Goal: Task Accomplishment & Management: Manage account settings

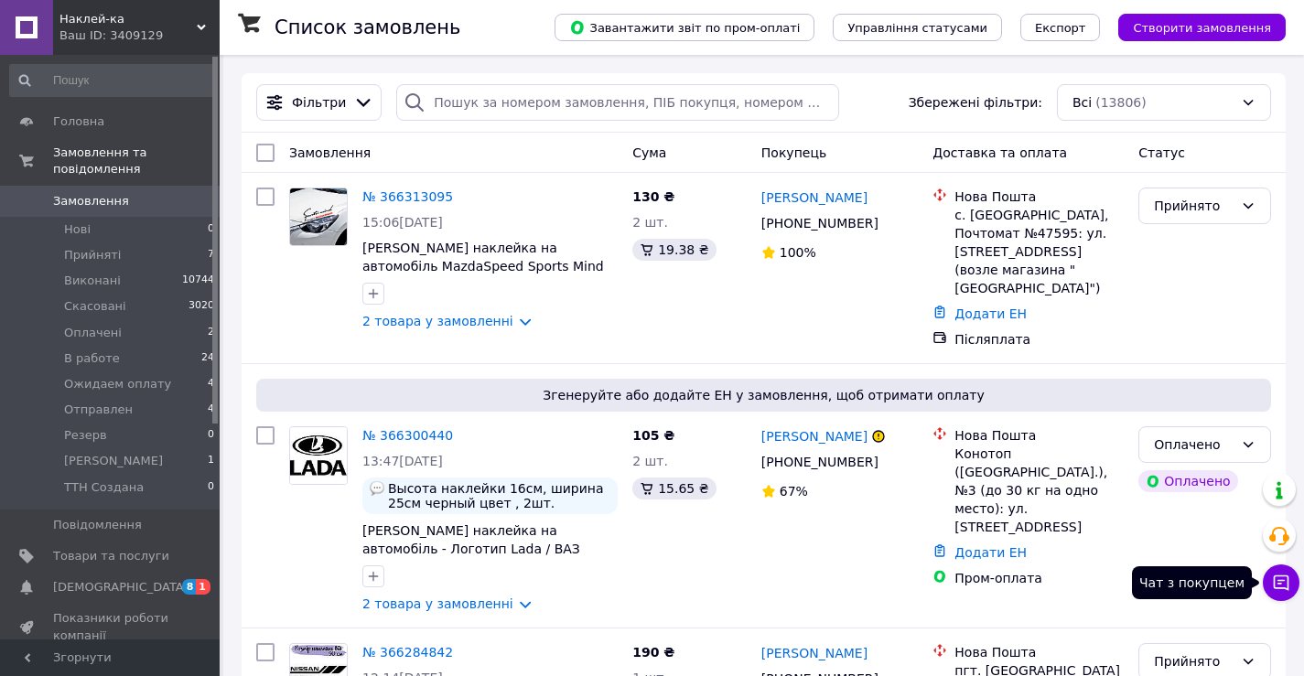
click at [1284, 580] on icon at bounding box center [1282, 584] width 16 height 16
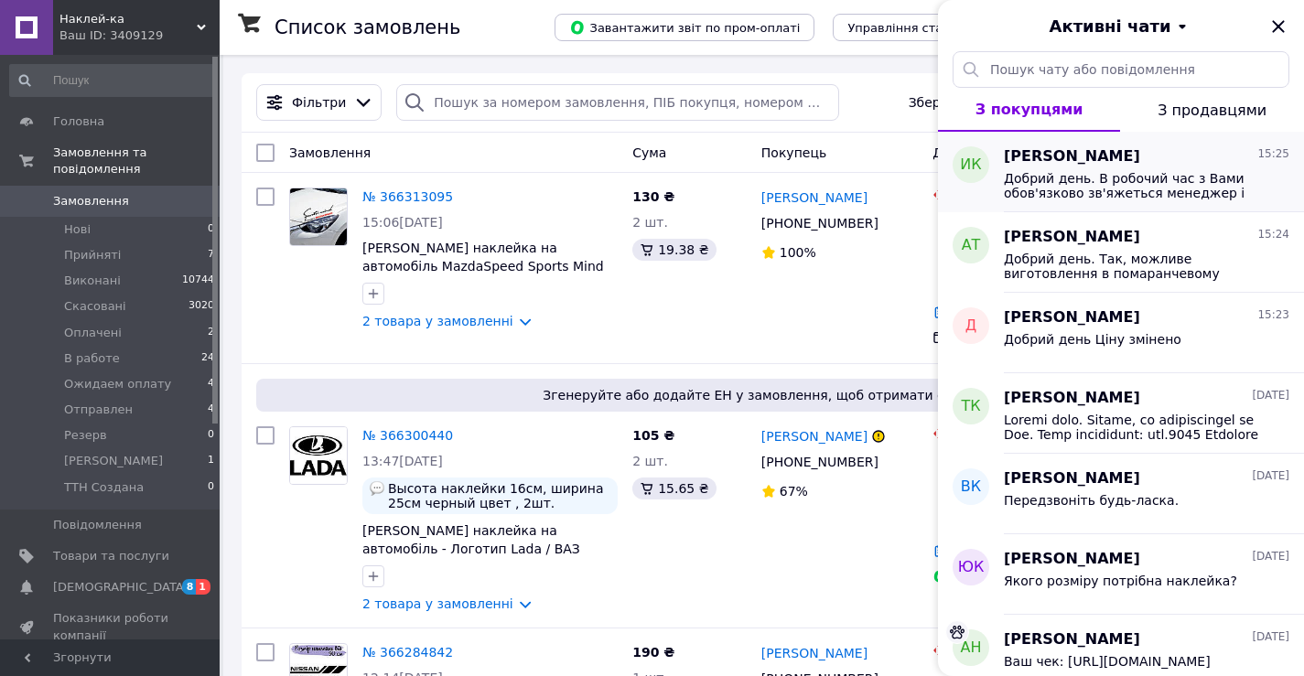
click at [1057, 164] on span "[PERSON_NAME]" at bounding box center [1072, 156] width 136 height 21
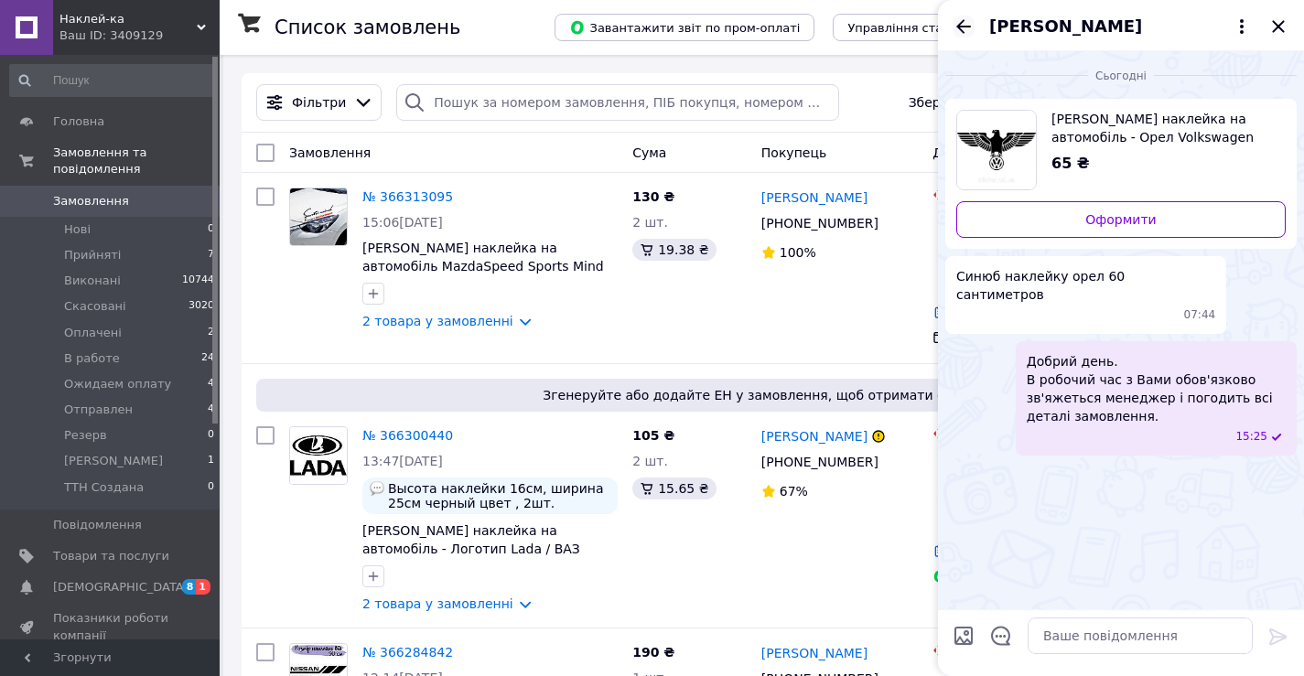
click at [958, 24] on icon "Назад" at bounding box center [964, 27] width 22 height 22
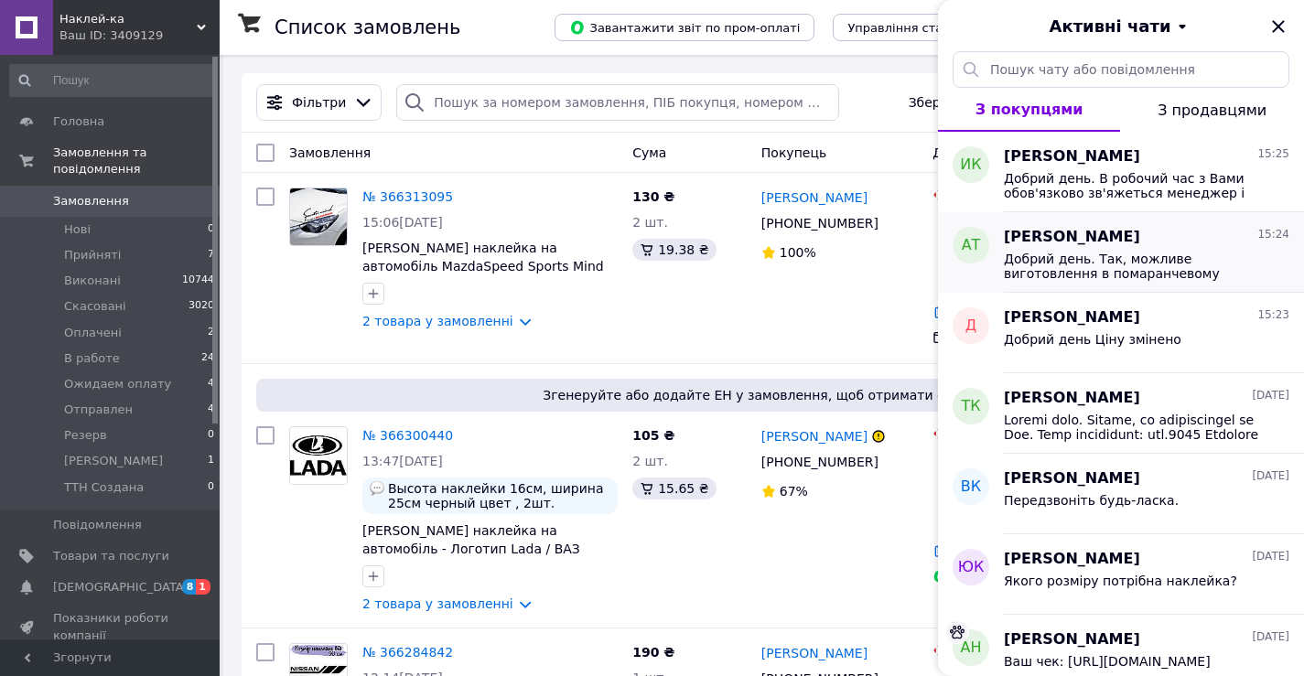
click at [1037, 267] on span "Добрий день. Так, можливе виготовлення в помаранчевому кольорі." at bounding box center [1134, 266] width 260 height 29
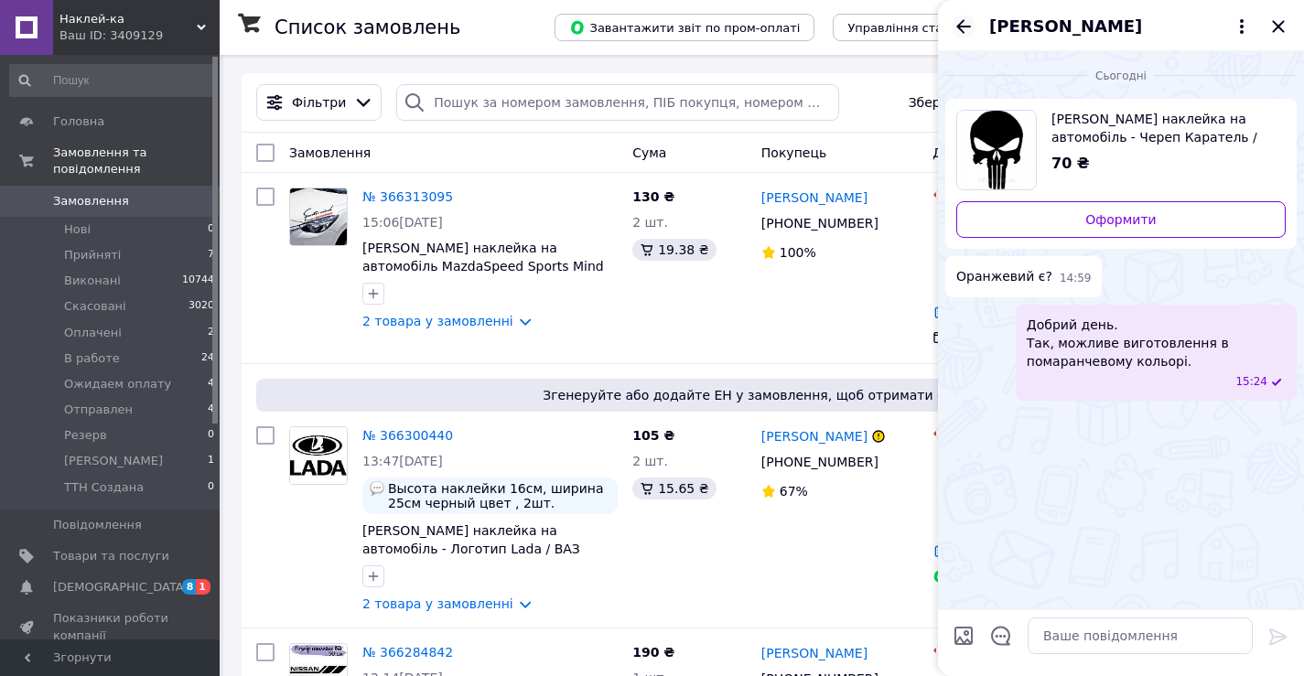
click at [963, 22] on icon "Назад" at bounding box center [964, 27] width 22 height 22
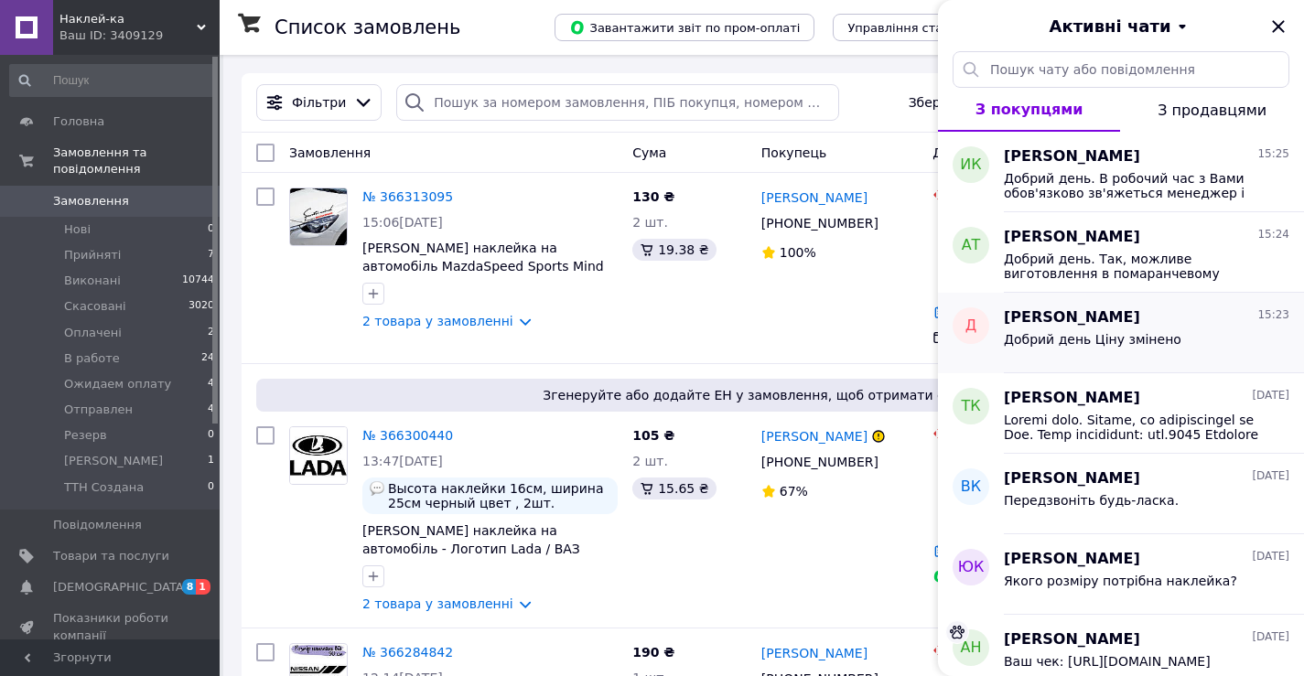
click at [1083, 348] on div "Добрий день Ціну змінено" at bounding box center [1093, 345] width 178 height 26
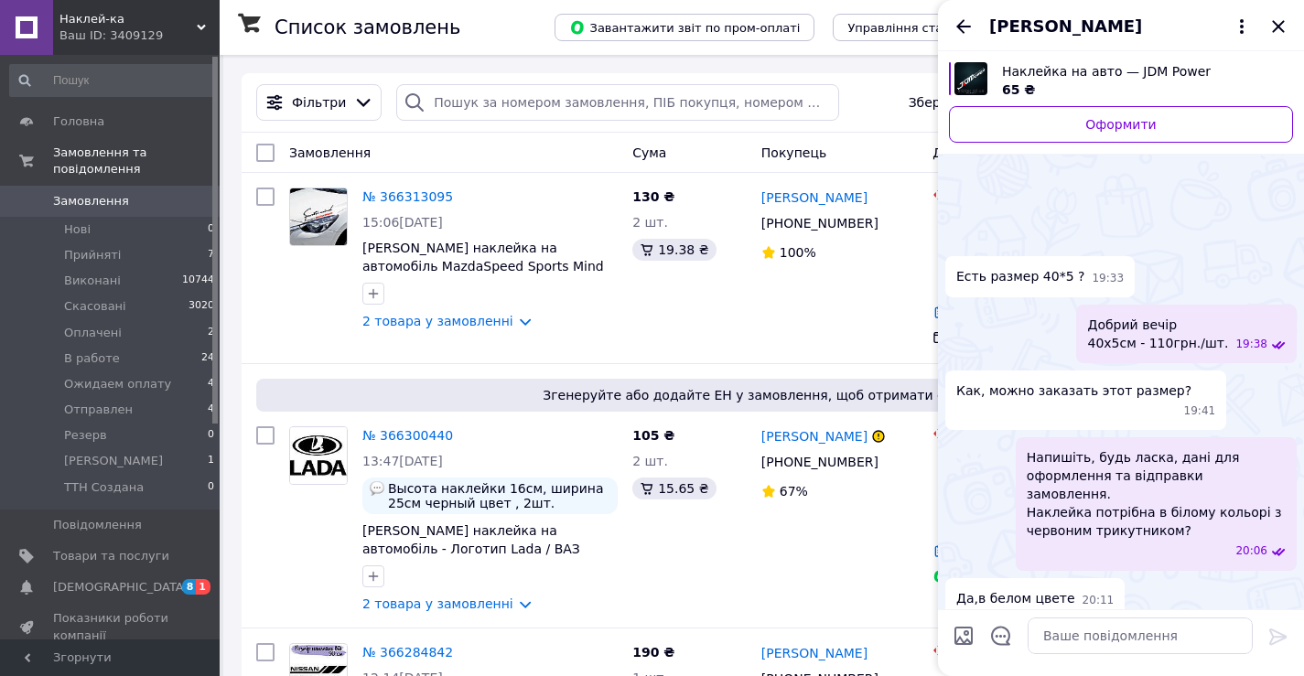
scroll to position [179, 0]
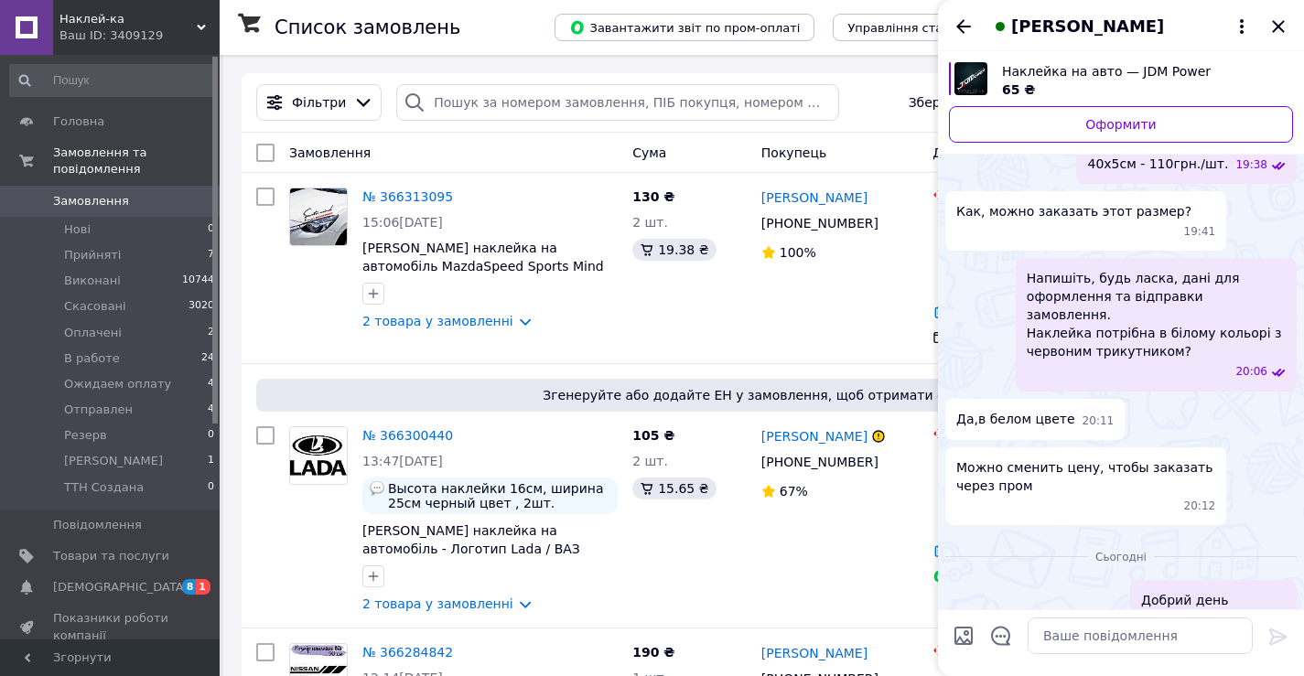
click at [964, 27] on icon "Назад" at bounding box center [964, 27] width 22 height 22
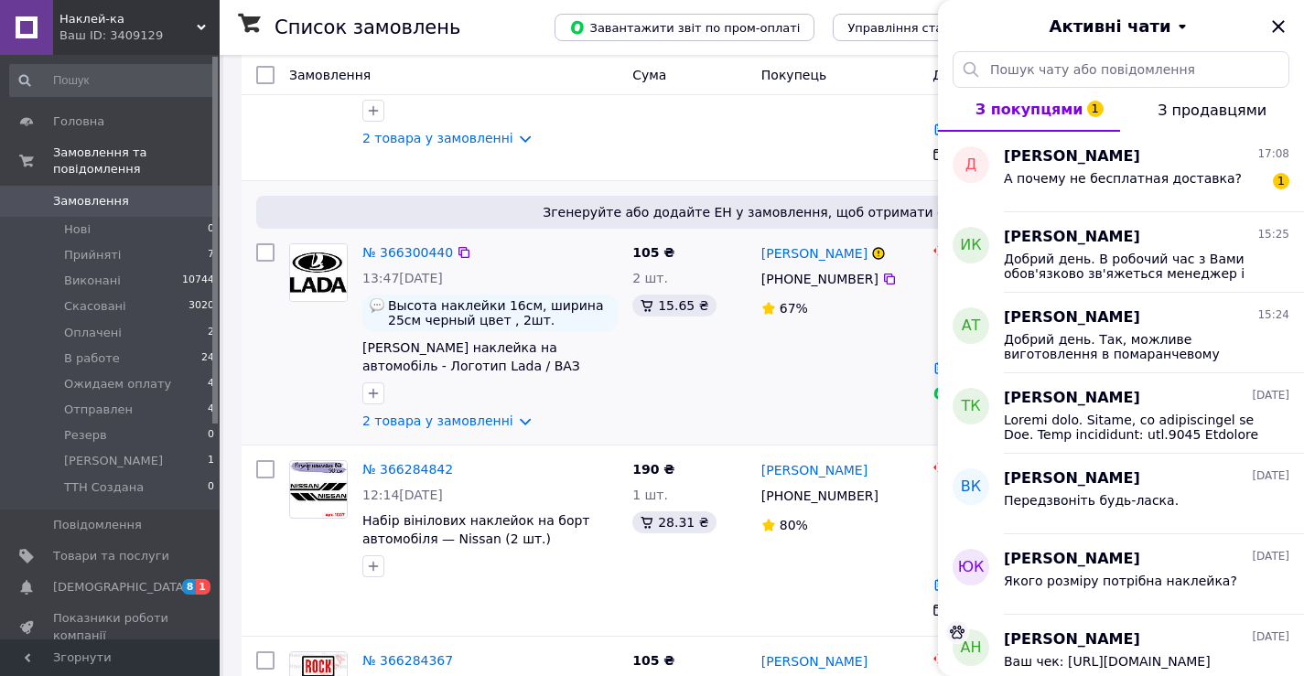
scroll to position [0, 0]
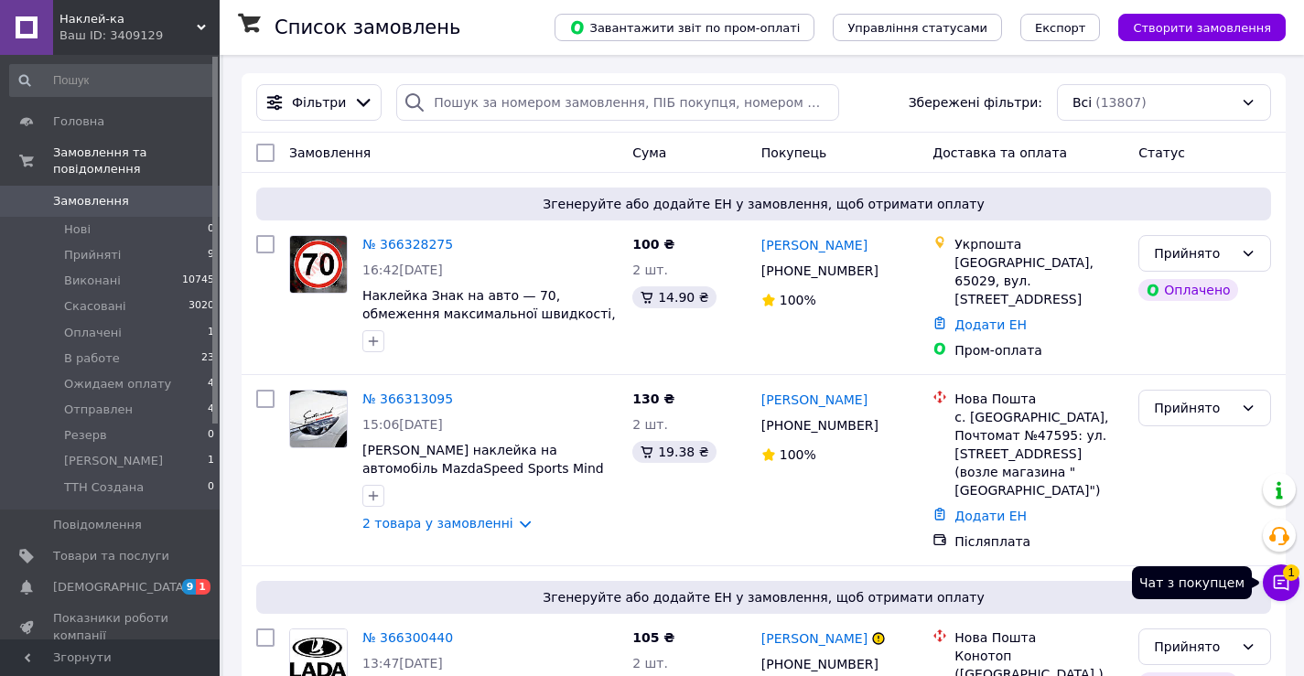
click at [1276, 583] on icon at bounding box center [1281, 583] width 18 height 18
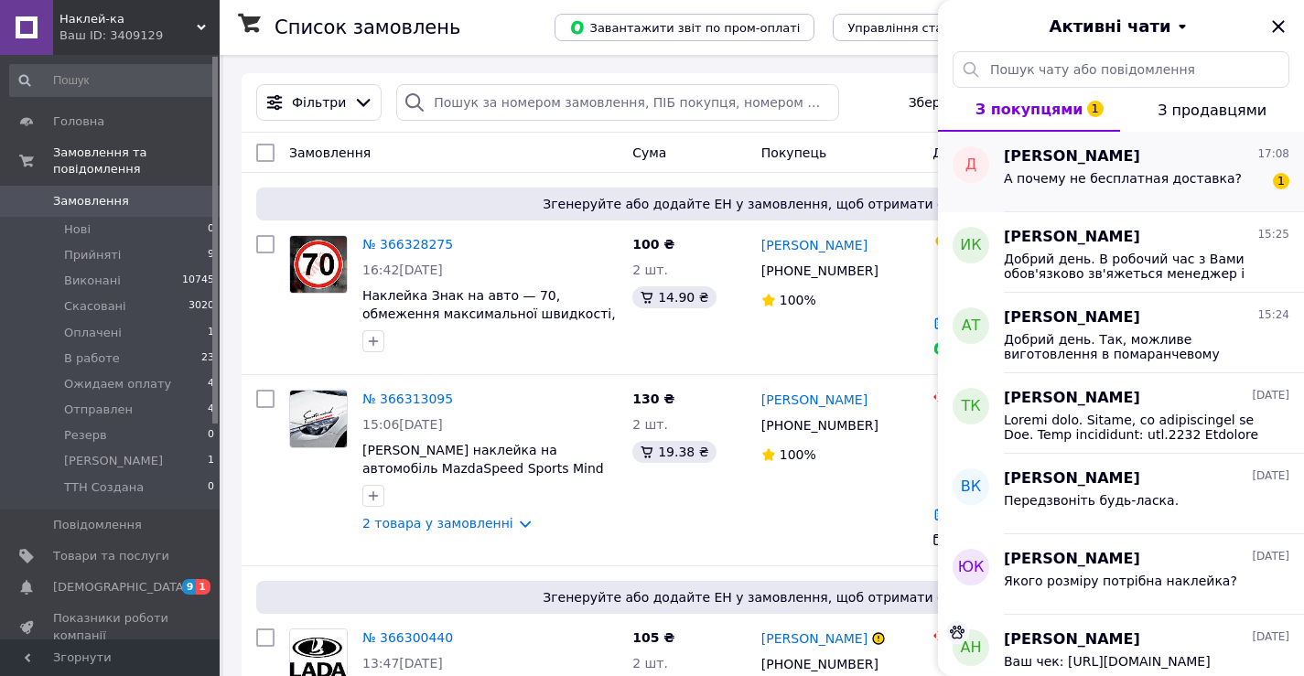
click at [1067, 178] on span "А почему не бесплатная доставка?" at bounding box center [1123, 178] width 238 height 15
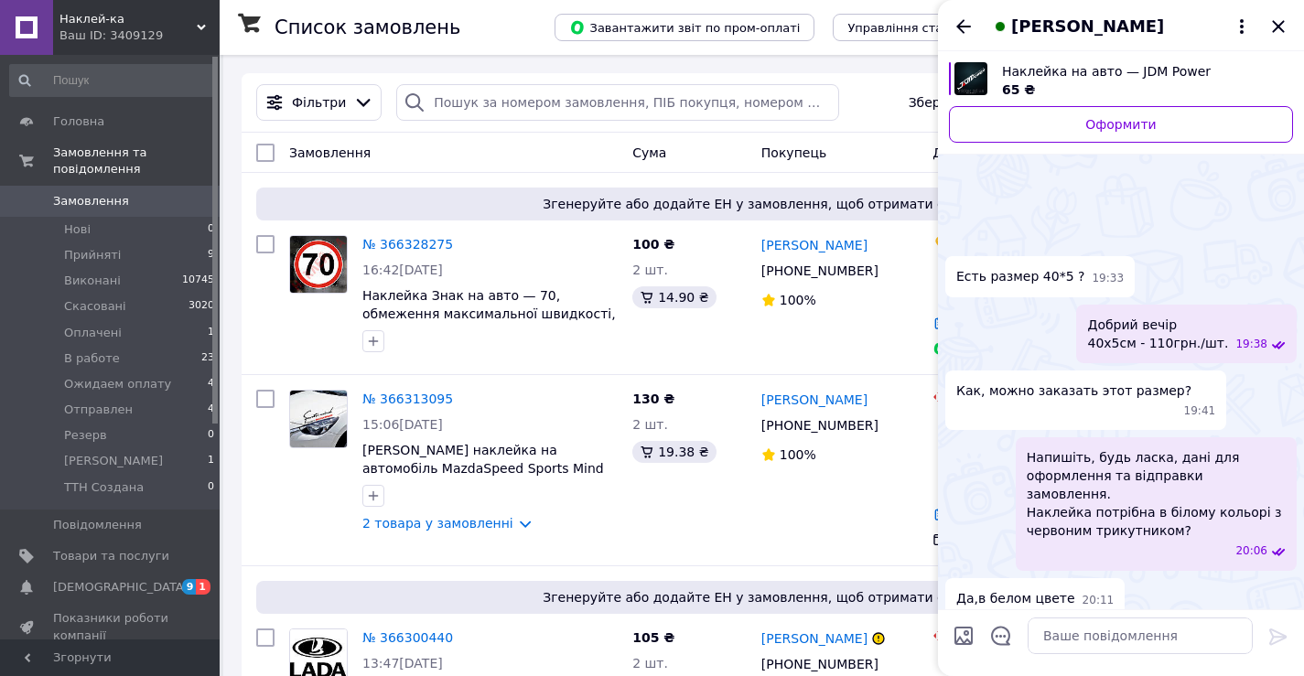
scroll to position [261, 0]
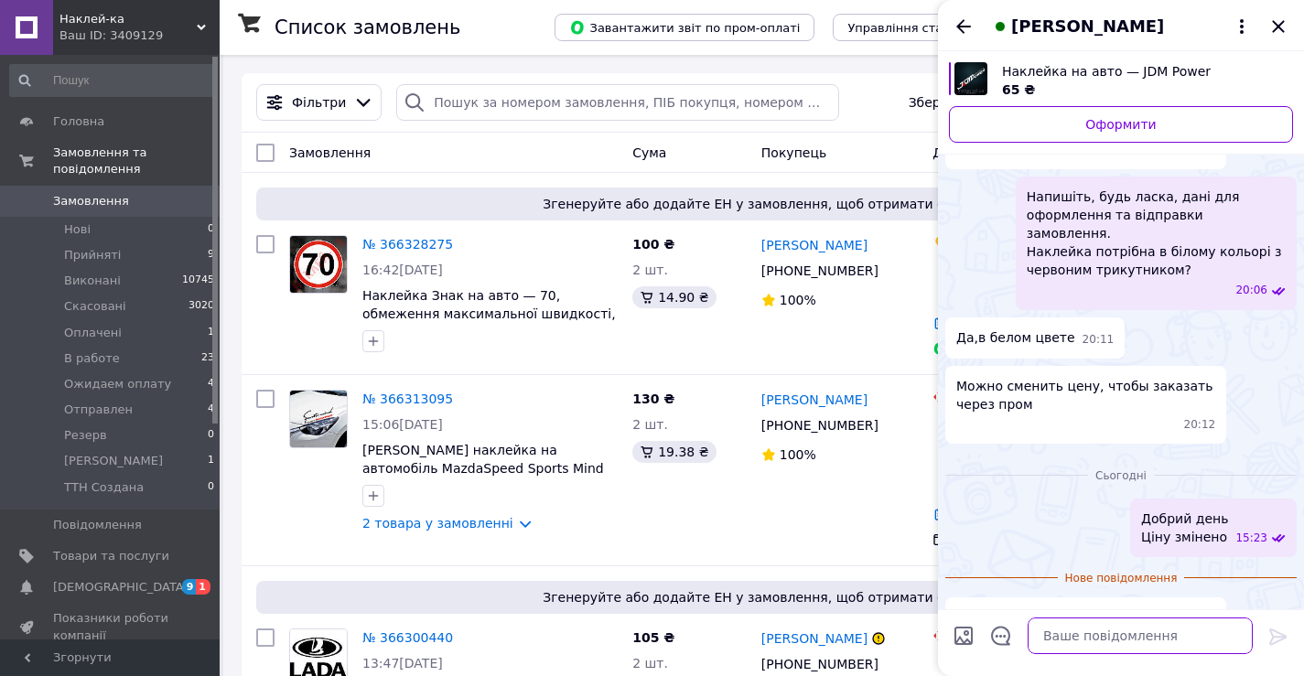
click at [1126, 639] on textarea at bounding box center [1140, 636] width 225 height 37
type textarea "А чому вона має бути безкоштовною?"
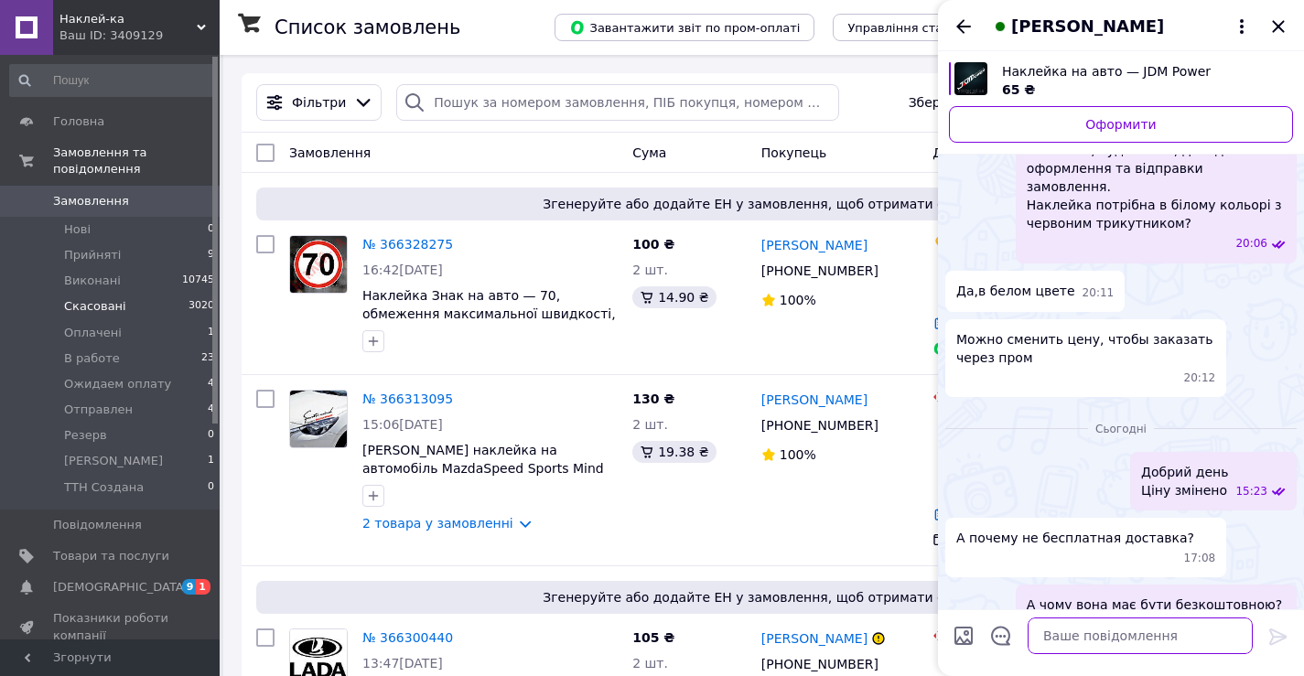
scroll to position [248, 0]
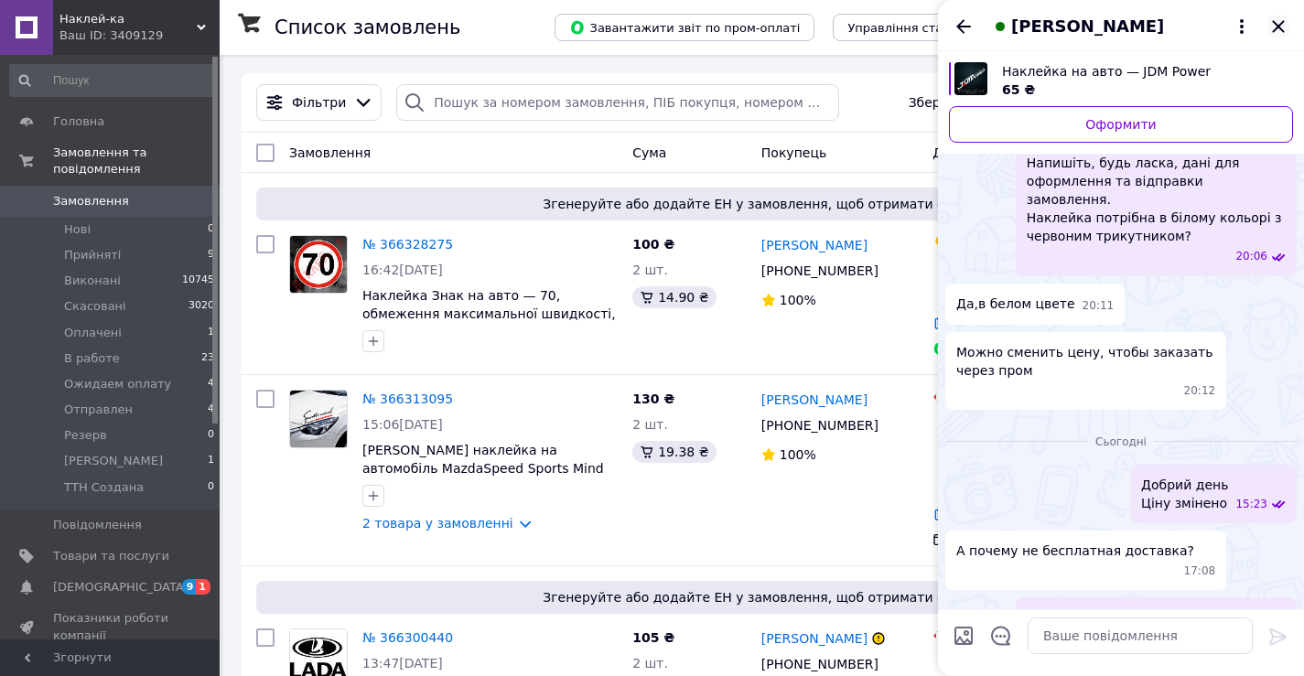
click at [1274, 23] on icon "Закрити" at bounding box center [1278, 26] width 12 height 12
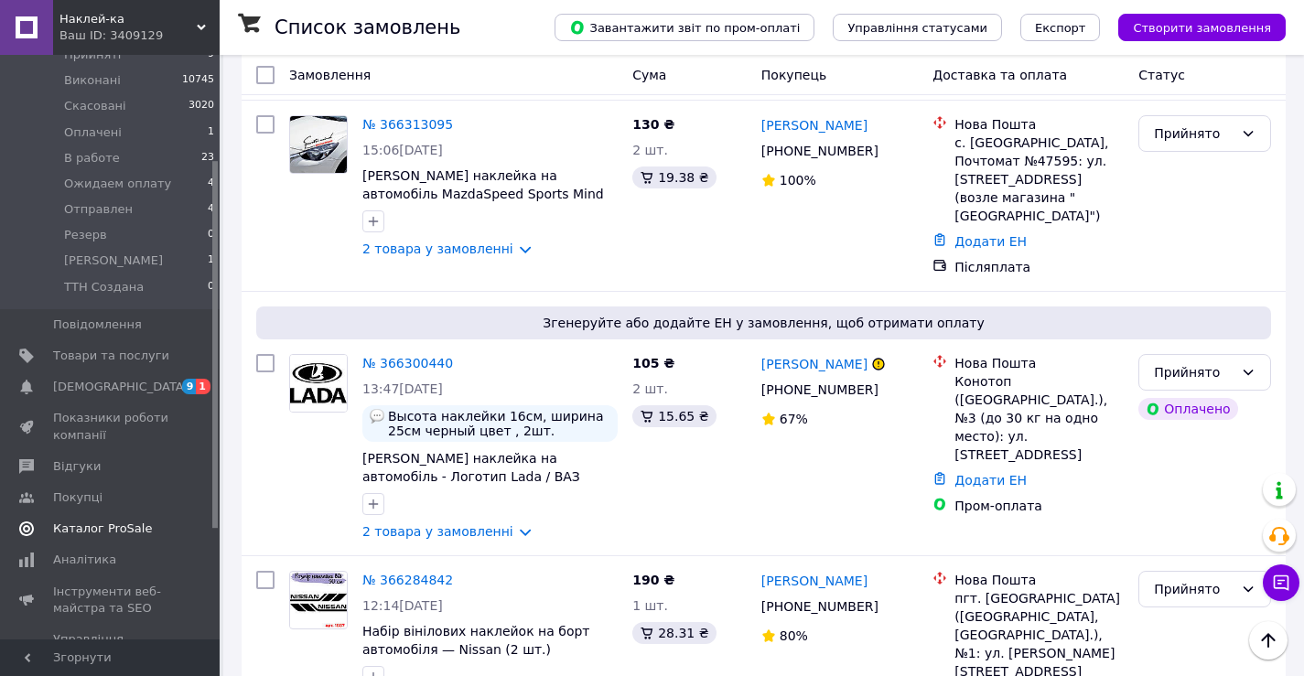
scroll to position [158, 0]
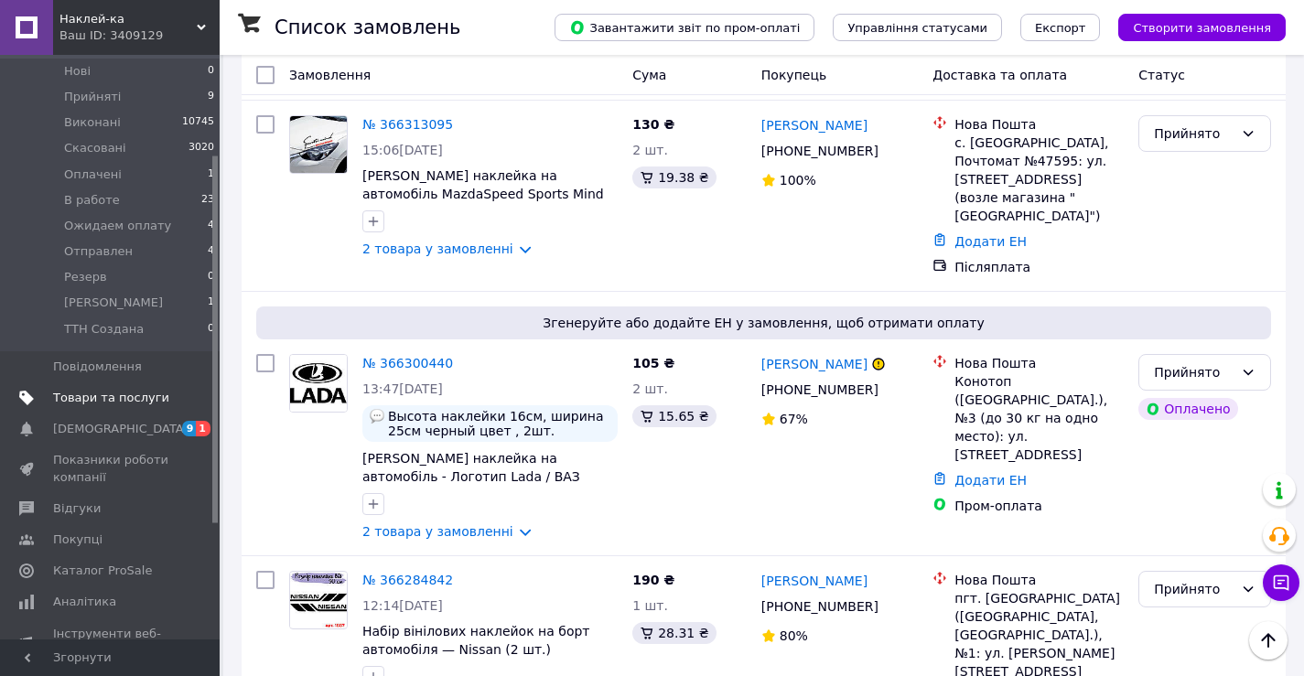
click at [78, 390] on span "Товари та послуги" at bounding box center [111, 398] width 116 height 16
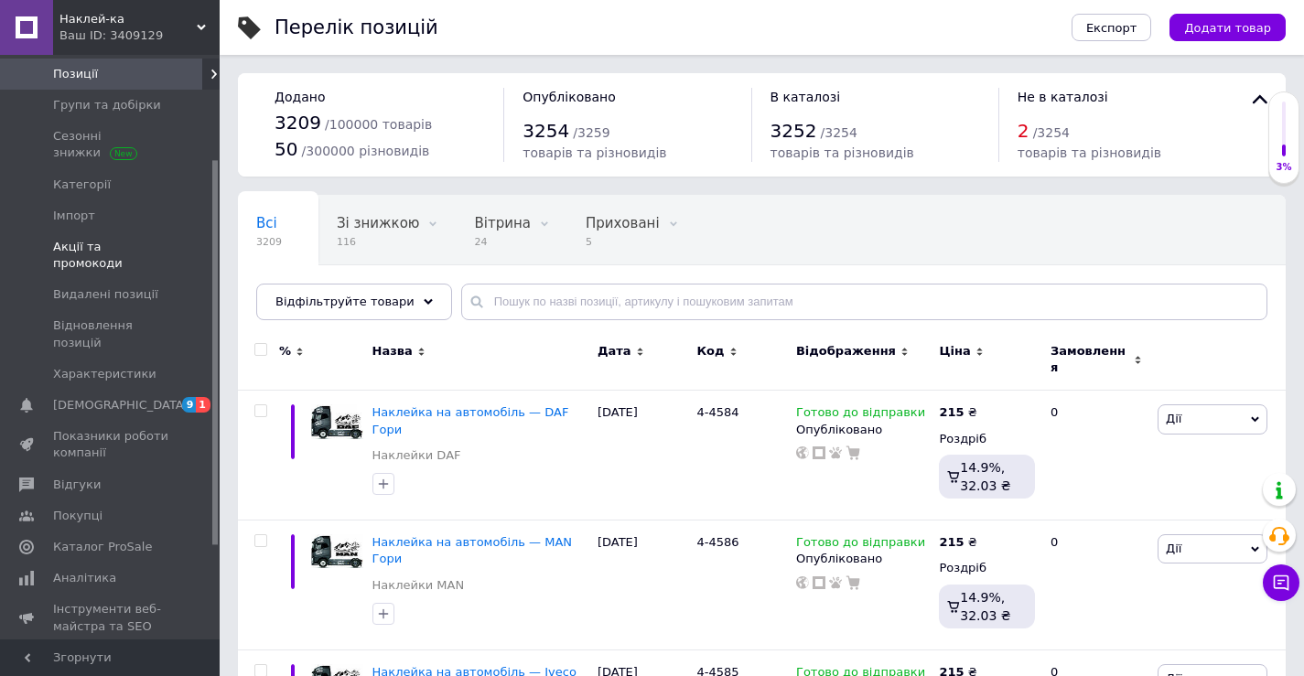
click at [75, 243] on span "Акції та промокоди" at bounding box center [111, 255] width 116 height 33
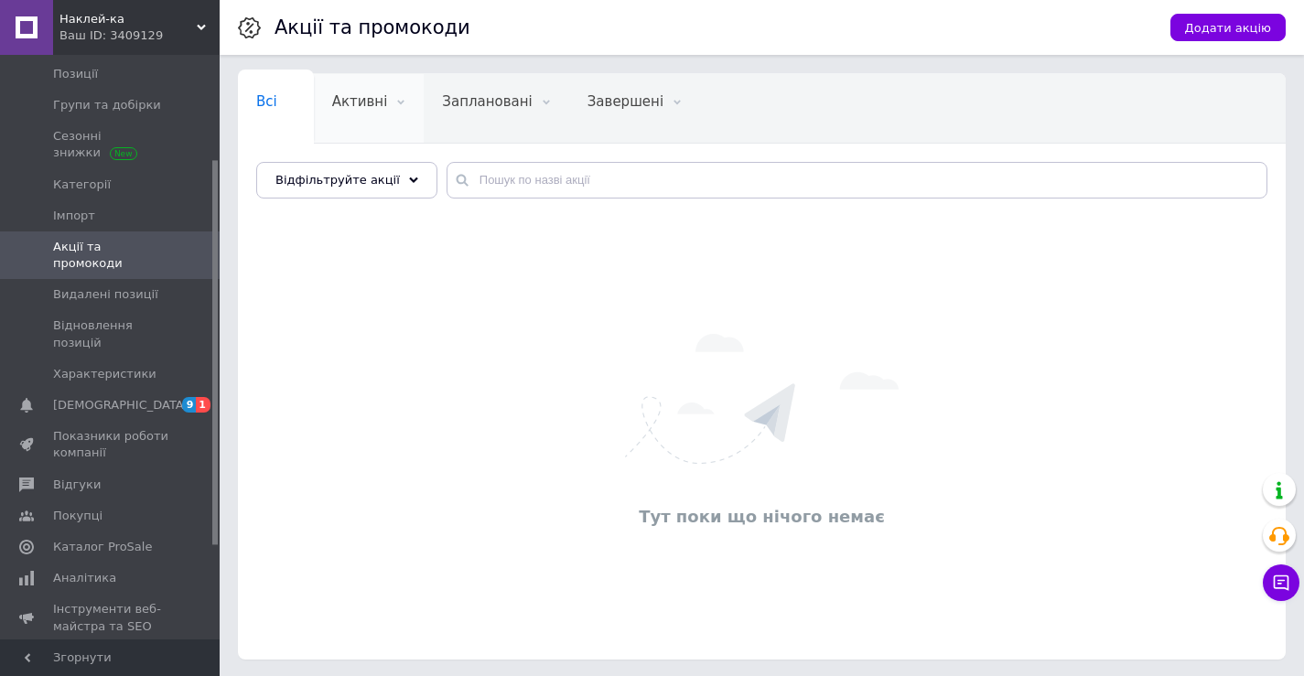
click at [352, 110] on span "Активні" at bounding box center [360, 101] width 56 height 16
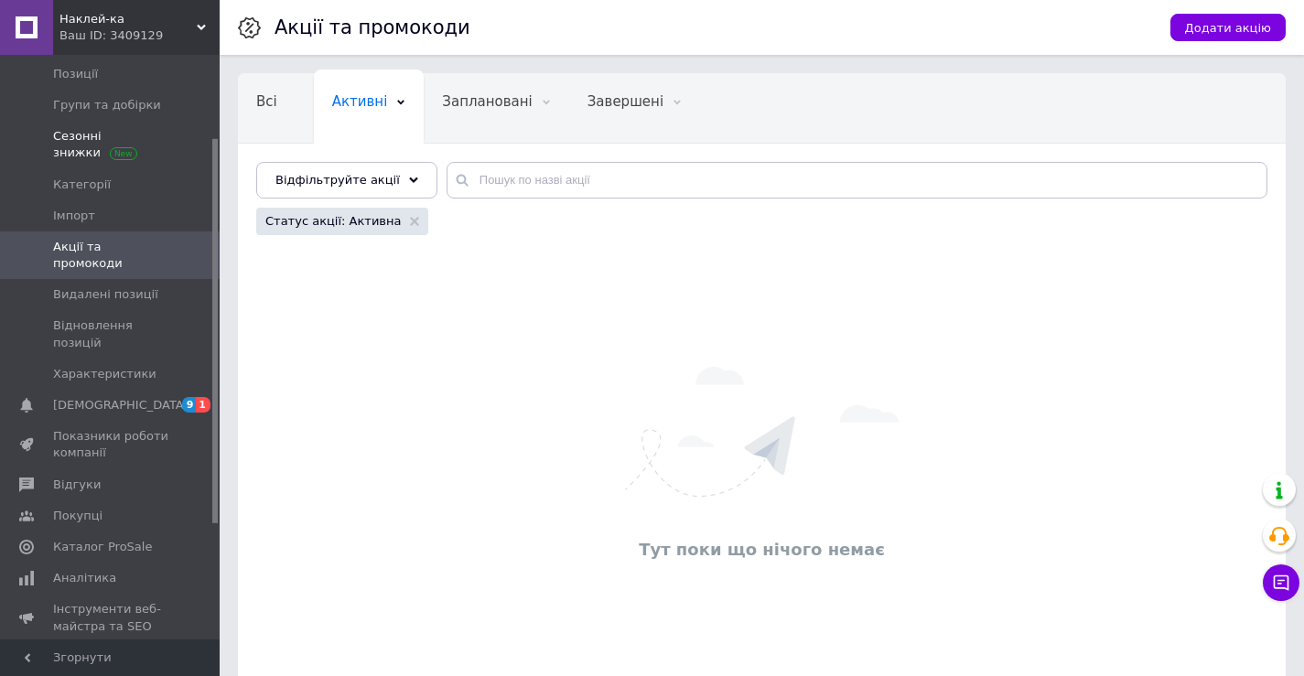
scroll to position [67, 0]
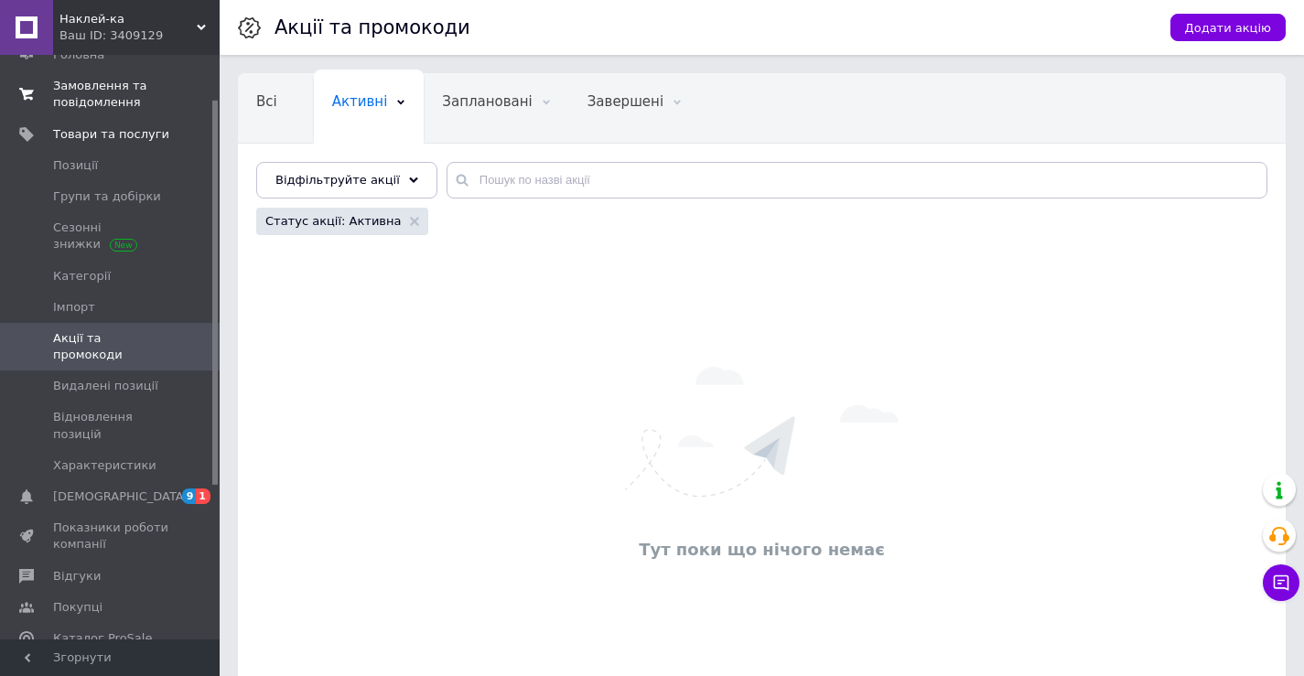
click at [65, 104] on span "Замовлення та повідомлення" at bounding box center [111, 94] width 116 height 33
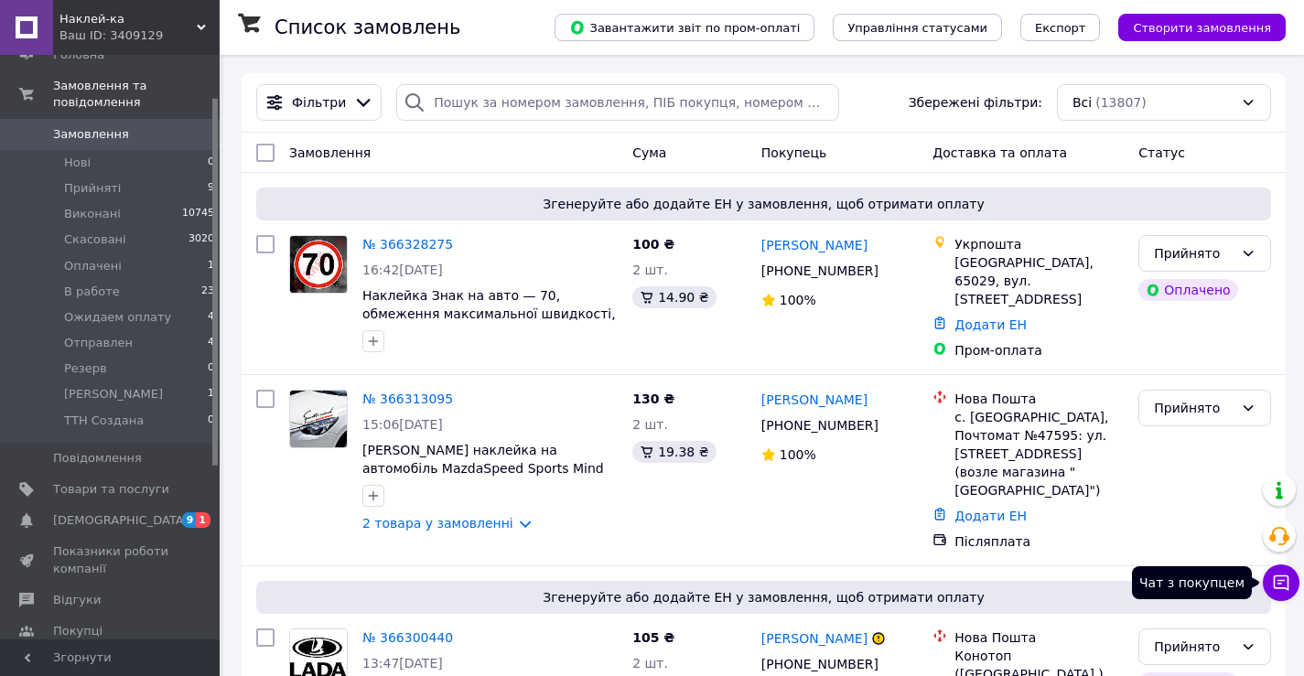
click at [1287, 594] on button "Чат з покупцем" at bounding box center [1281, 583] width 37 height 37
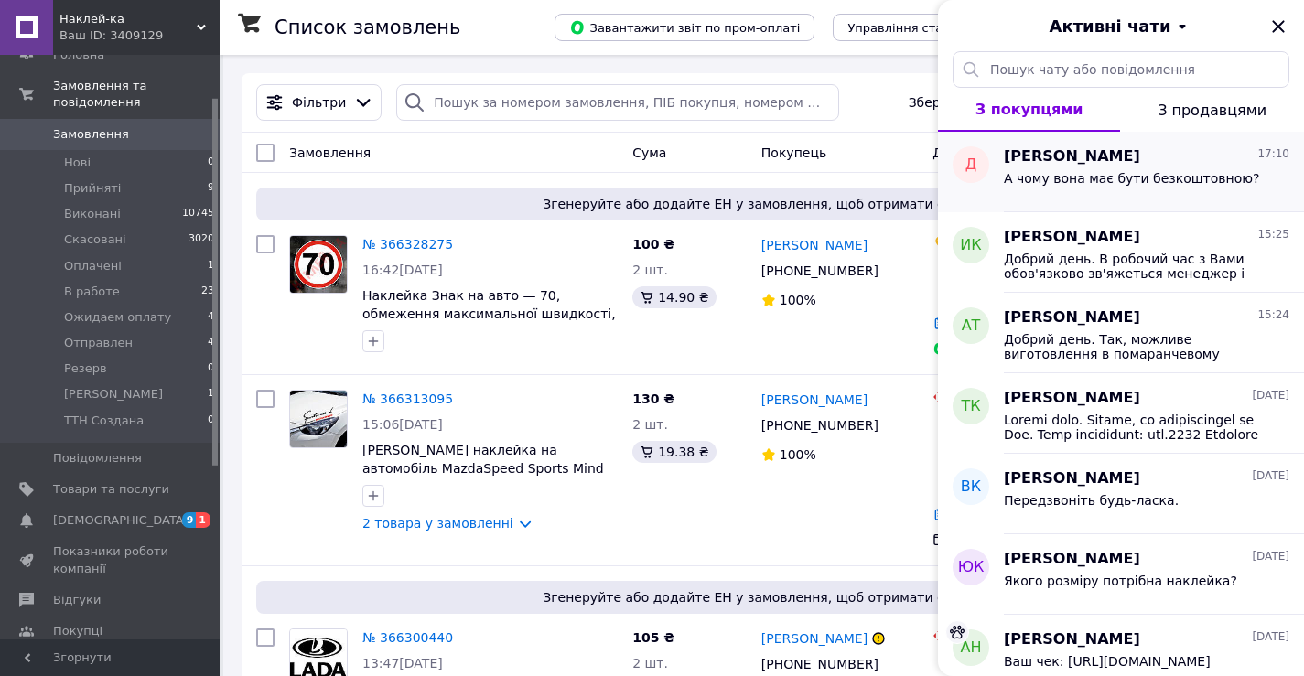
click at [1083, 158] on span "[PERSON_NAME]" at bounding box center [1072, 156] width 136 height 21
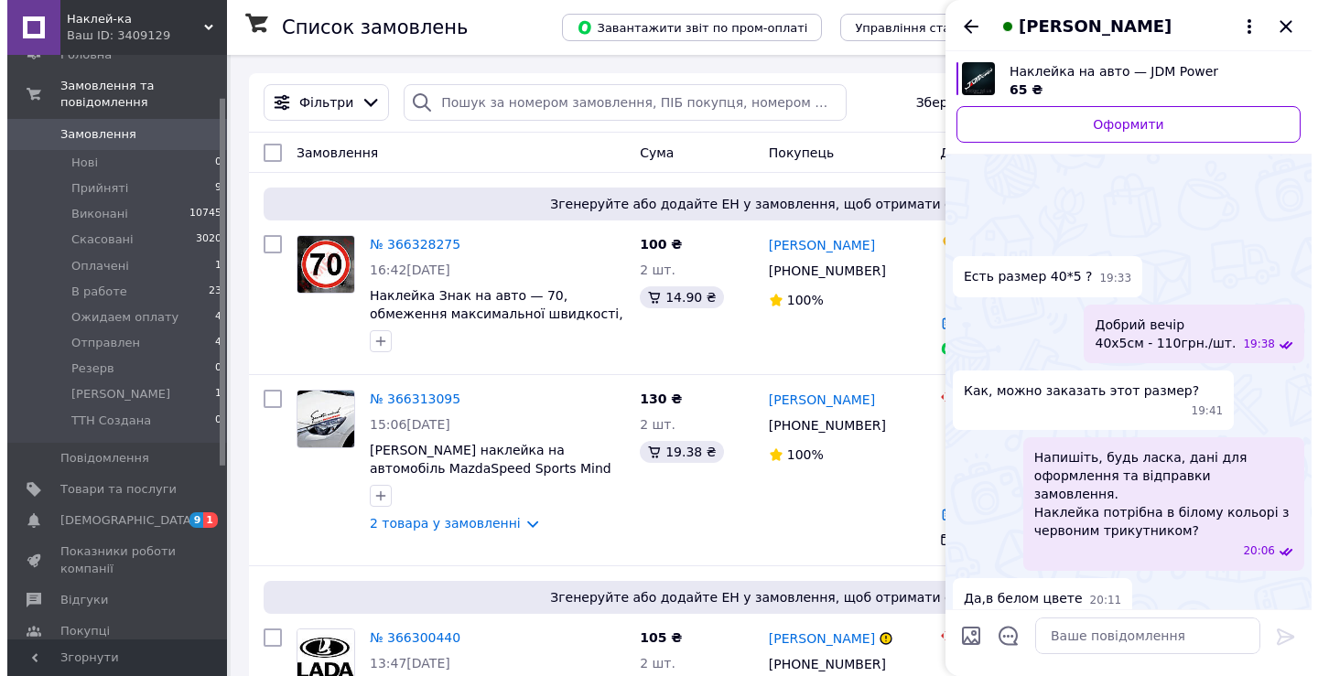
scroll to position [295, 0]
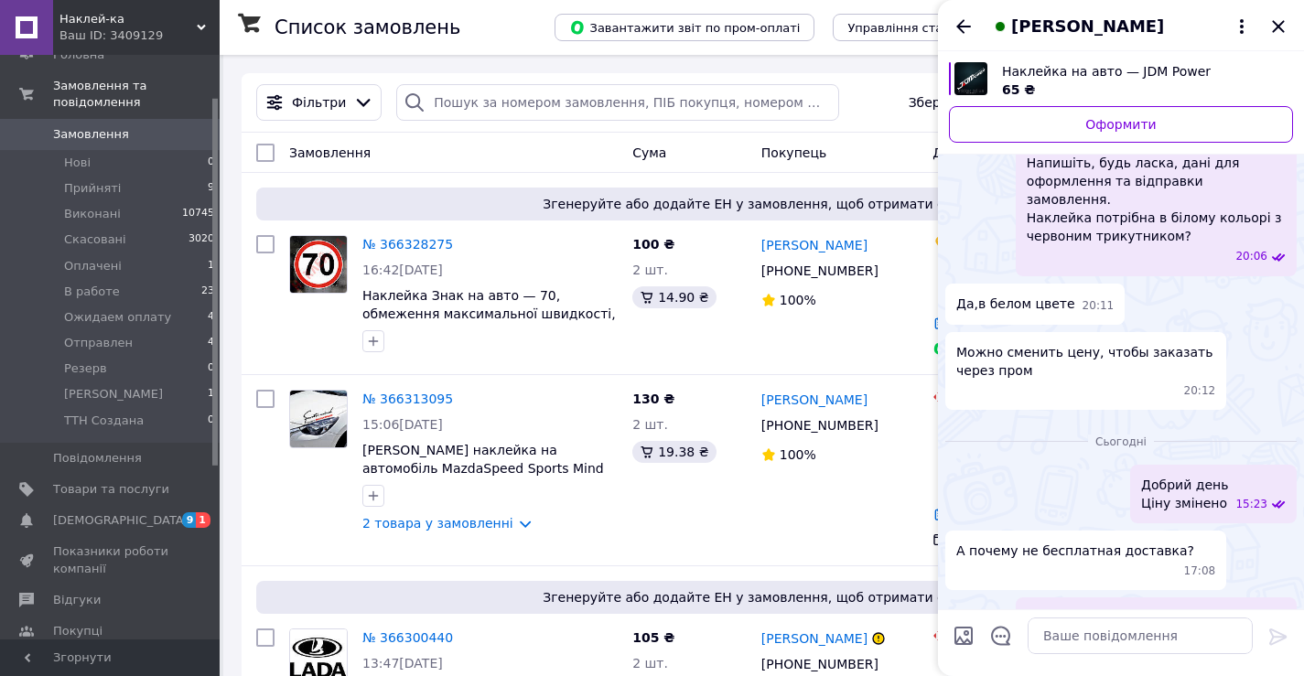
click at [1064, 19] on span "[PERSON_NAME]" at bounding box center [1087, 27] width 153 height 24
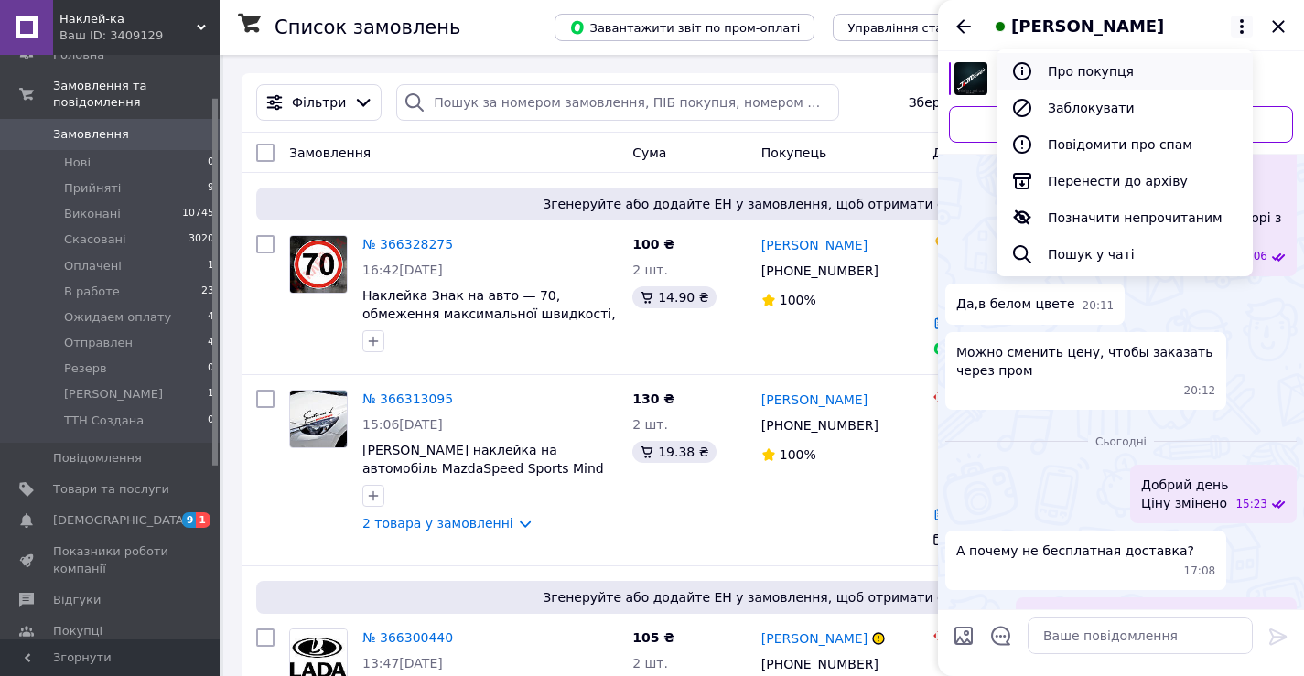
click at [1077, 70] on button "Про покупця" at bounding box center [1124, 71] width 256 height 37
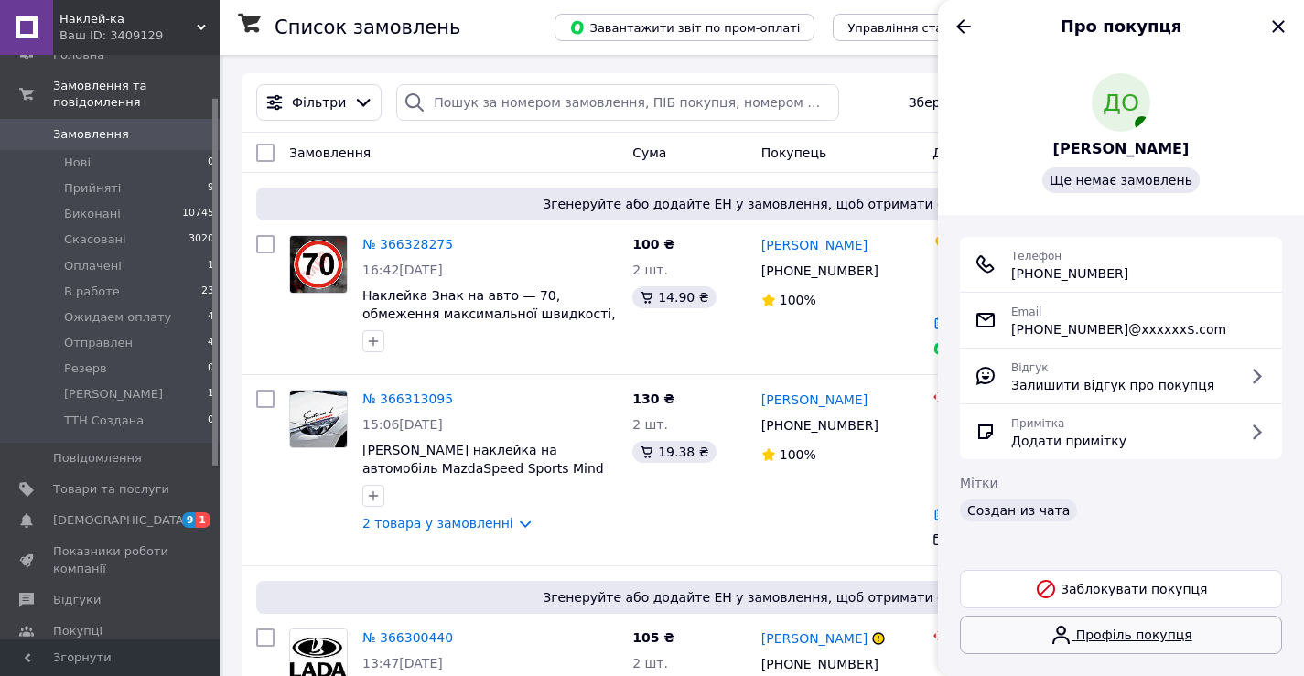
click at [1124, 638] on link "Профіль покупця" at bounding box center [1121, 635] width 322 height 38
click at [97, 512] on span "[DEMOGRAPHIC_DATA]" at bounding box center [120, 520] width 135 height 16
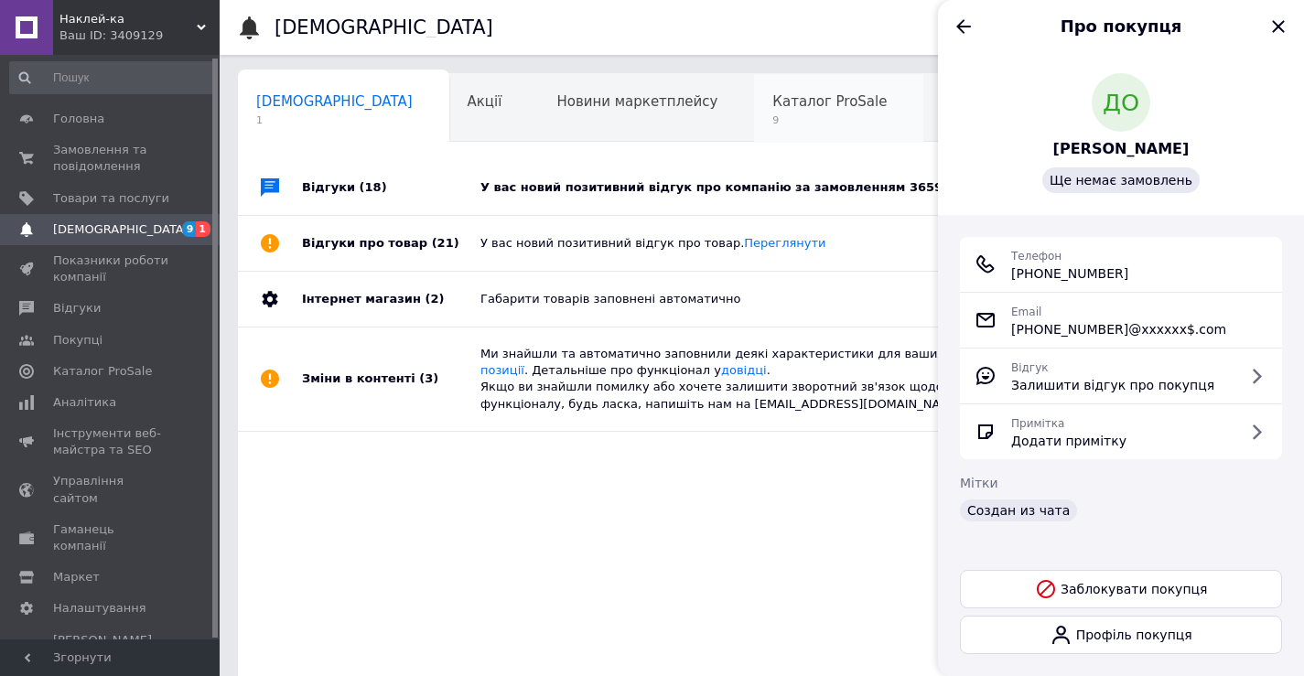
click at [772, 119] on span "9" at bounding box center [829, 120] width 114 height 14
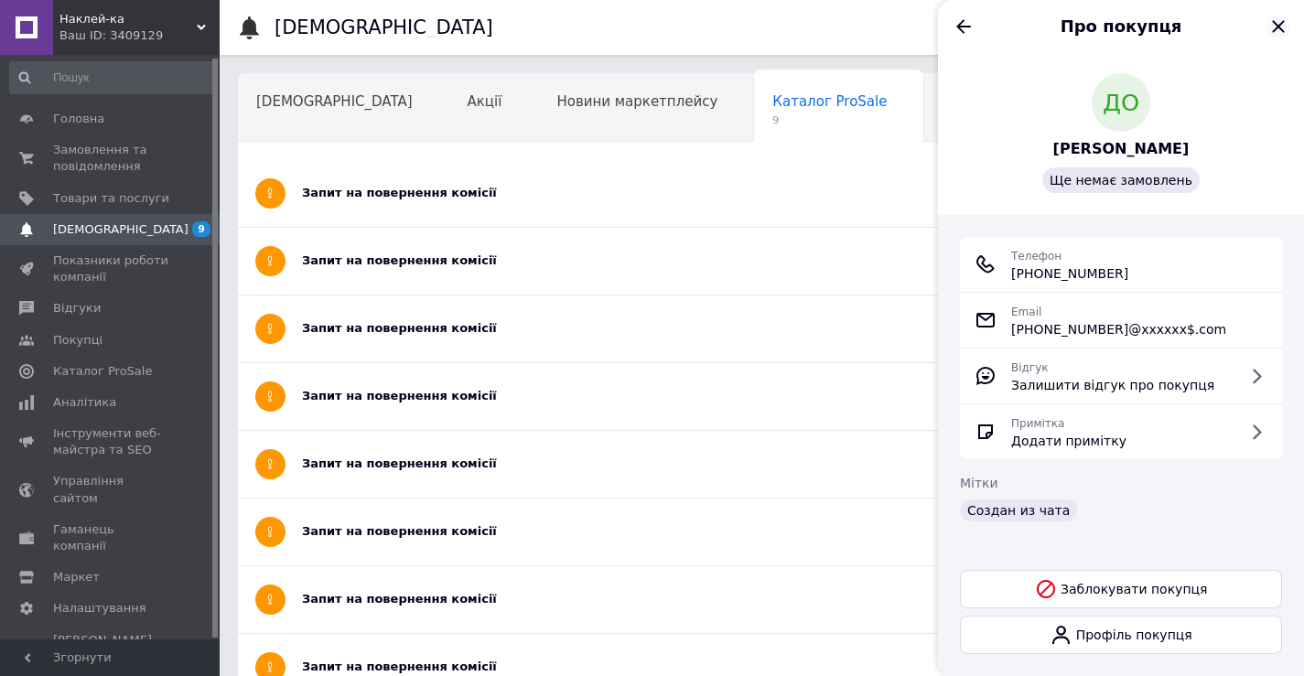
click at [1284, 26] on icon "Закрити" at bounding box center [1278, 27] width 22 height 22
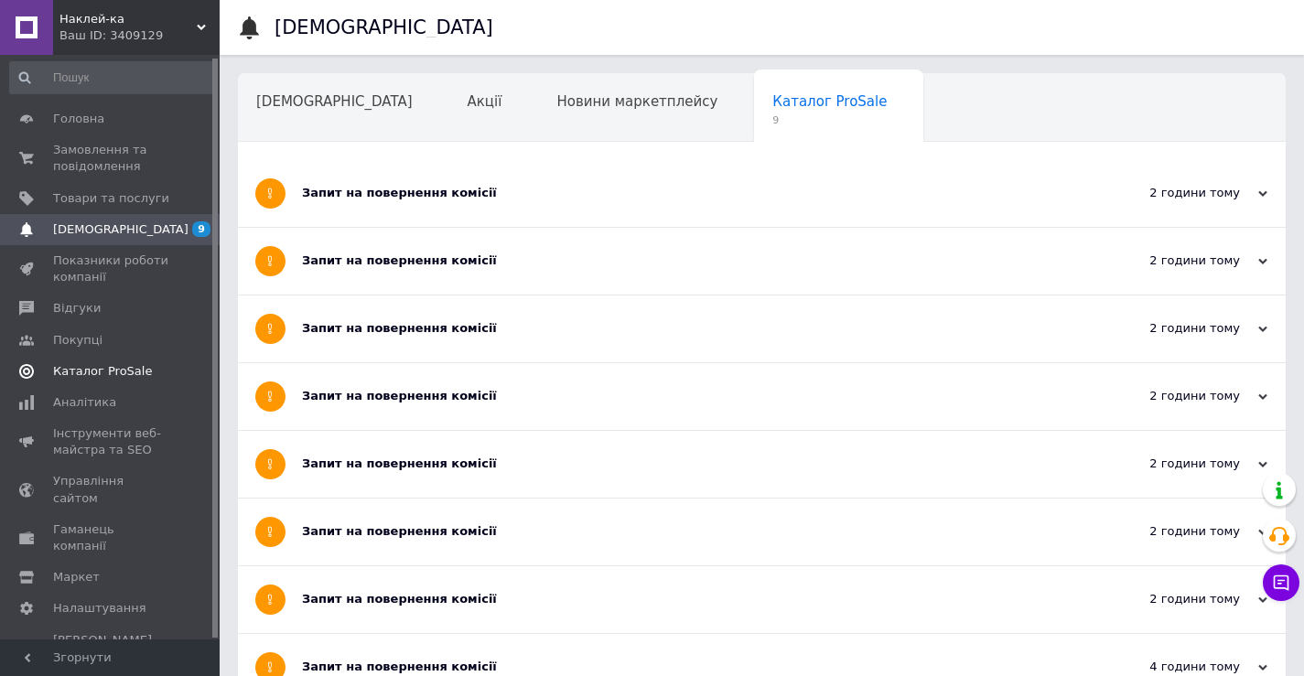
click at [105, 367] on span "Каталог ProSale" at bounding box center [102, 371] width 99 height 16
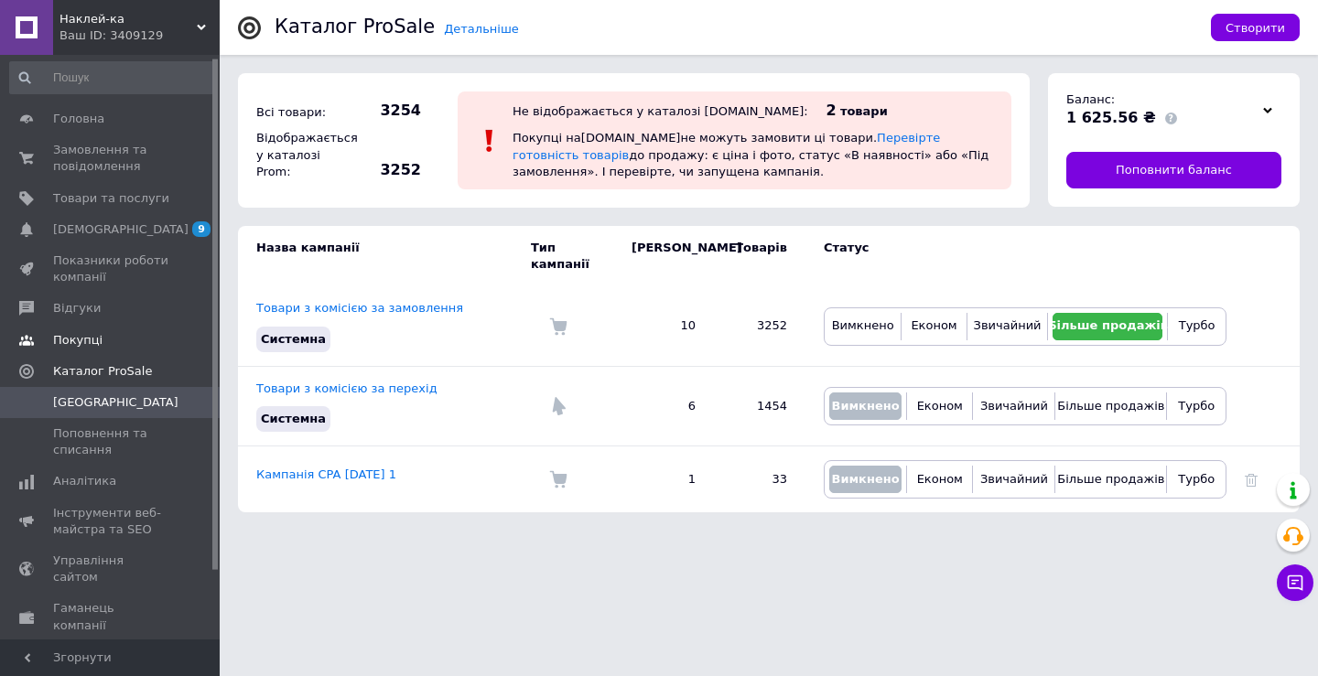
click at [95, 341] on span "Покупці" at bounding box center [77, 340] width 49 height 16
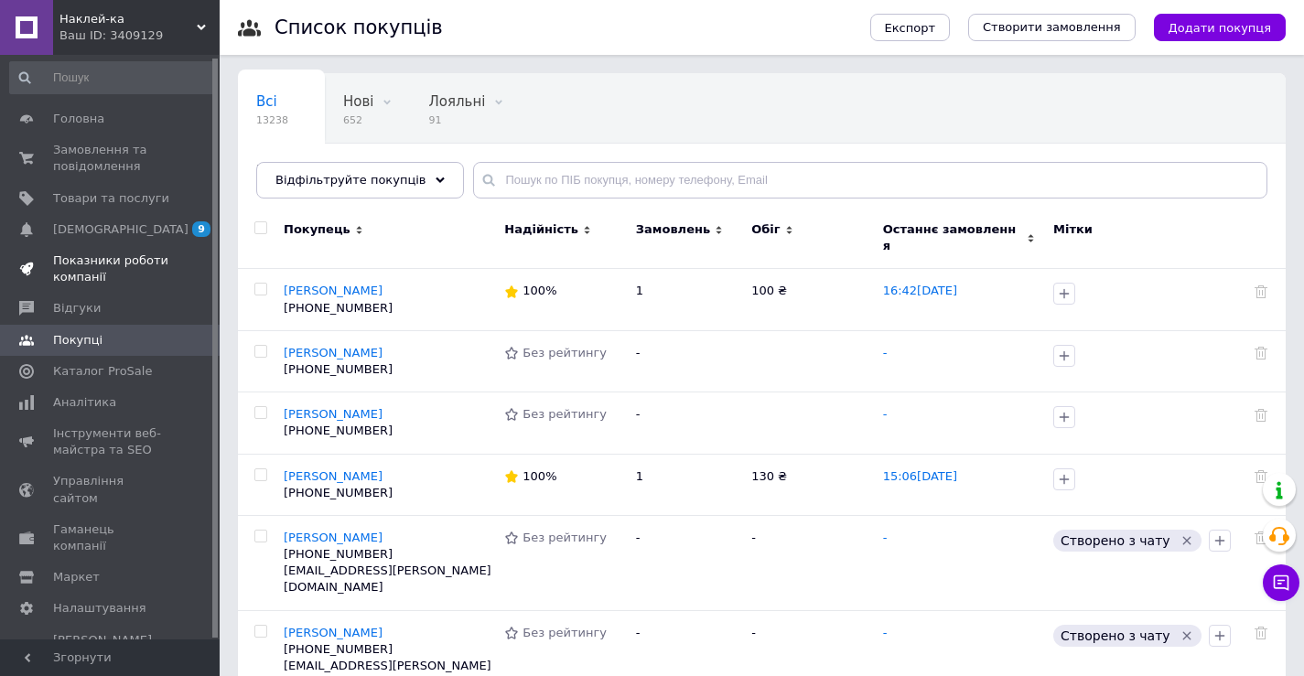
click at [78, 279] on span "Показники роботи компанії" at bounding box center [111, 269] width 116 height 33
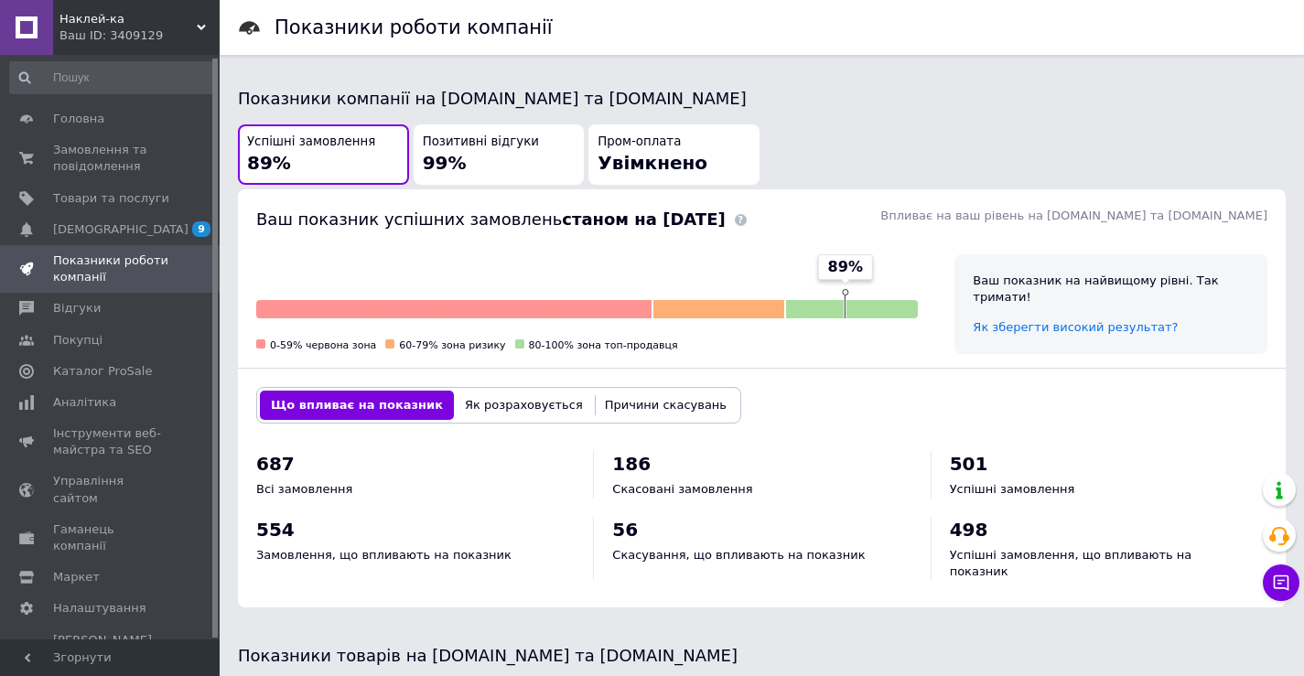
scroll to position [458, 0]
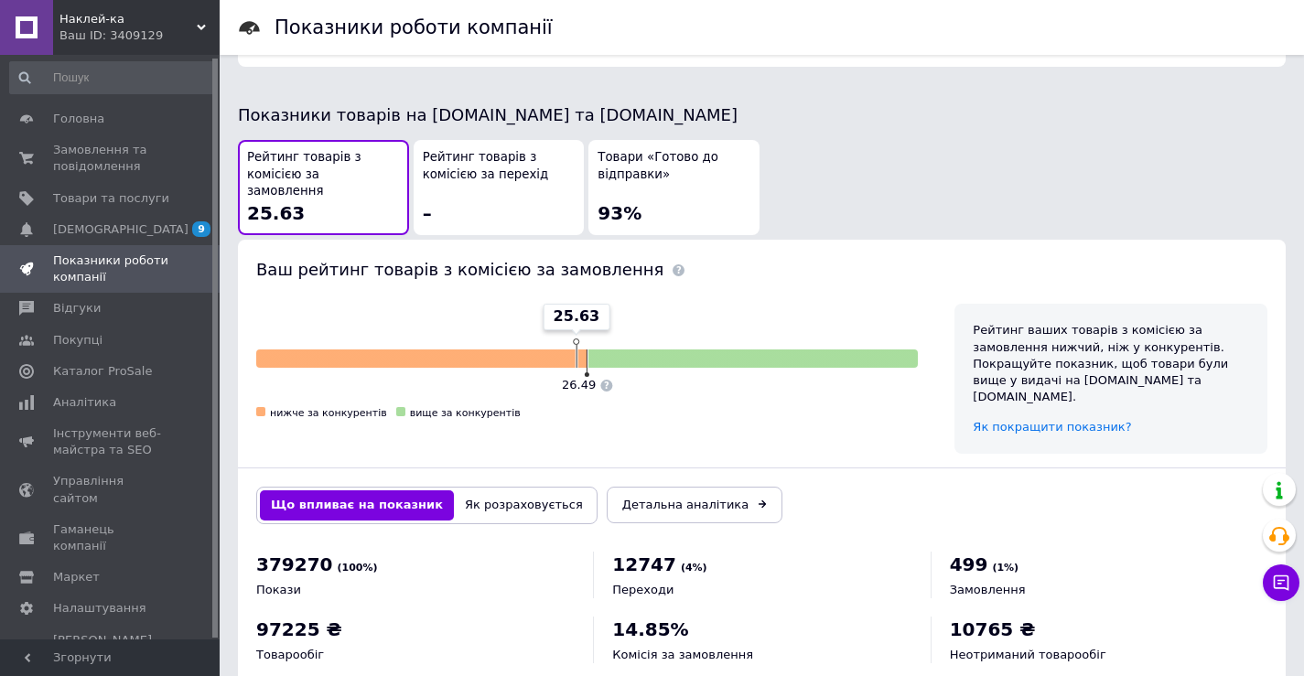
click at [667, 161] on span "Товари «Готово до відправки»" at bounding box center [674, 166] width 153 height 34
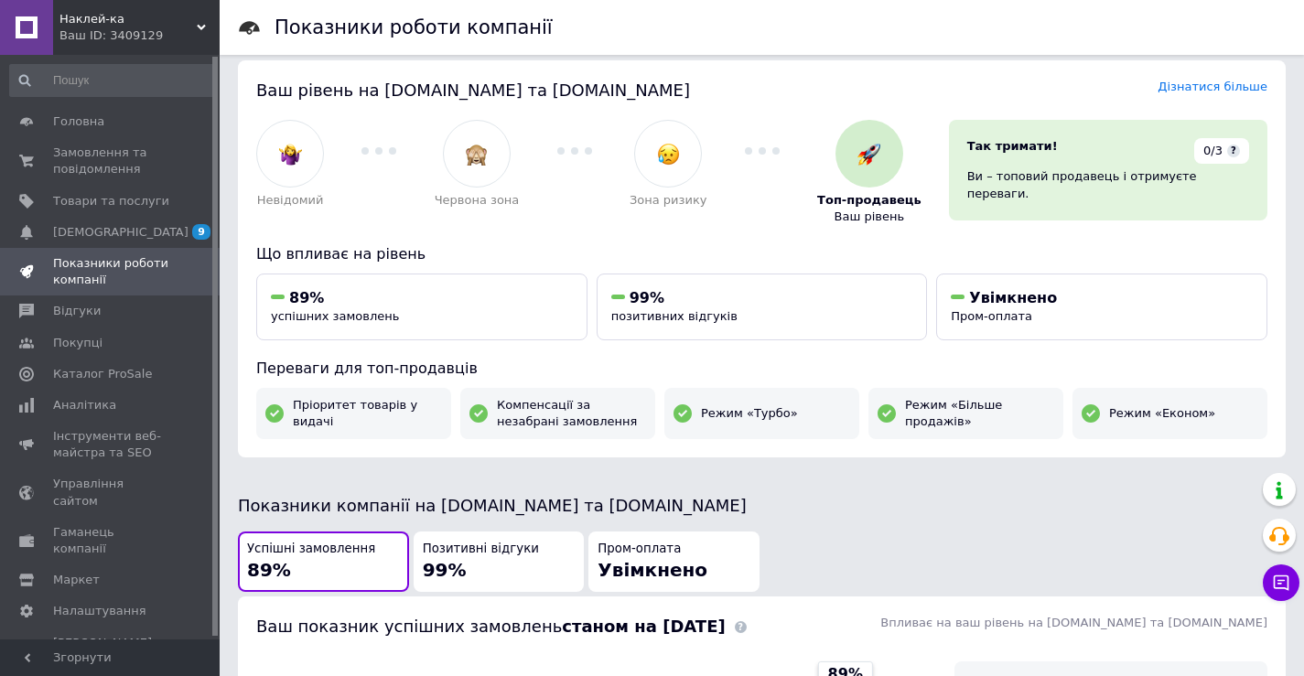
scroll to position [0, 0]
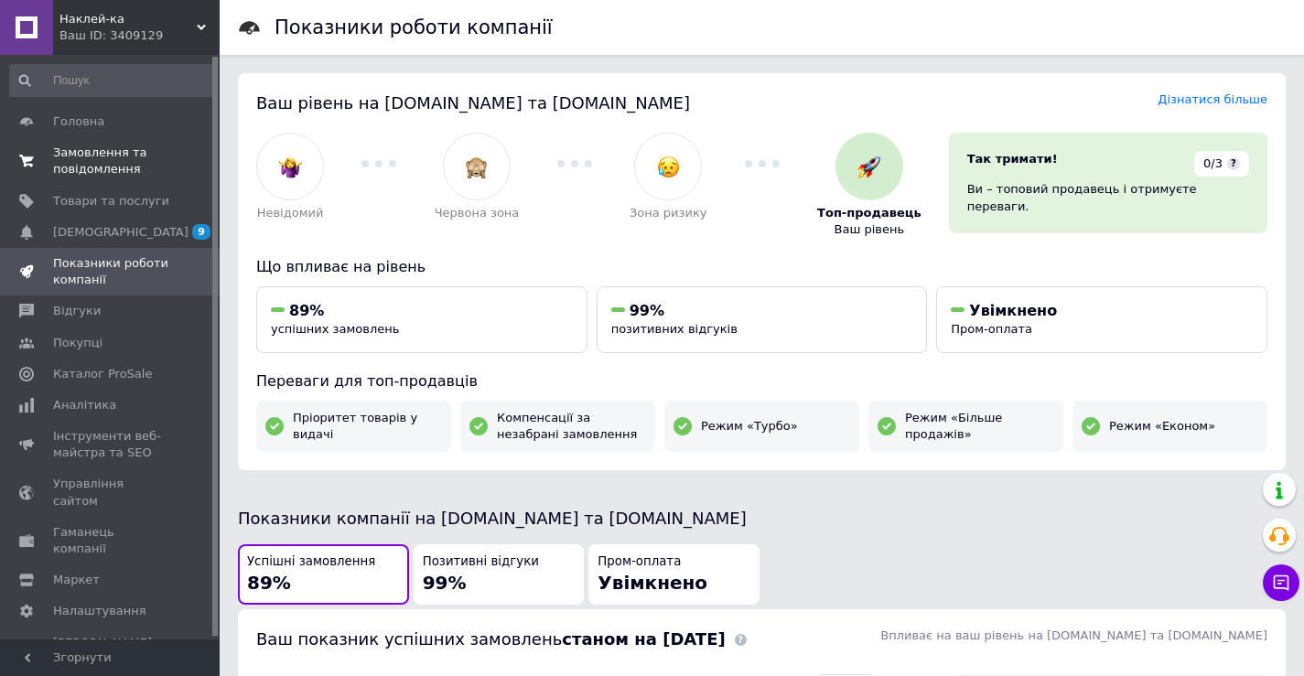
click at [126, 166] on span "Замовлення та повідомлення" at bounding box center [111, 161] width 116 height 33
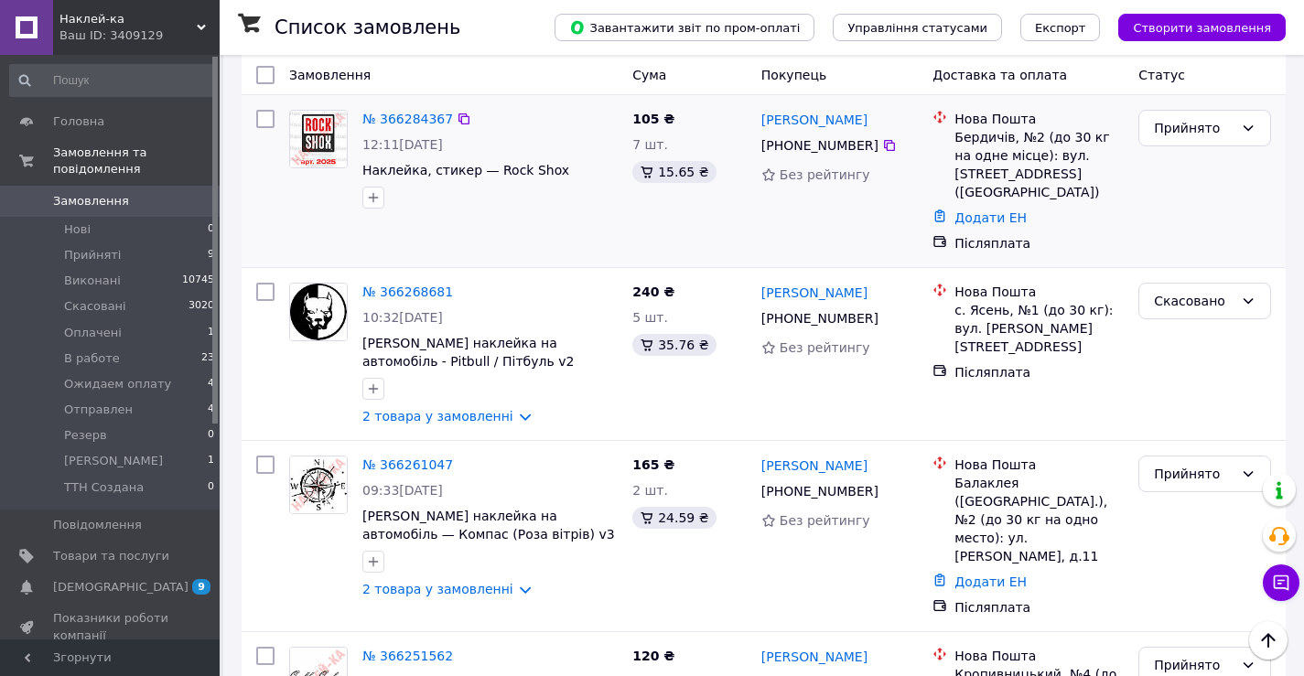
scroll to position [915, 0]
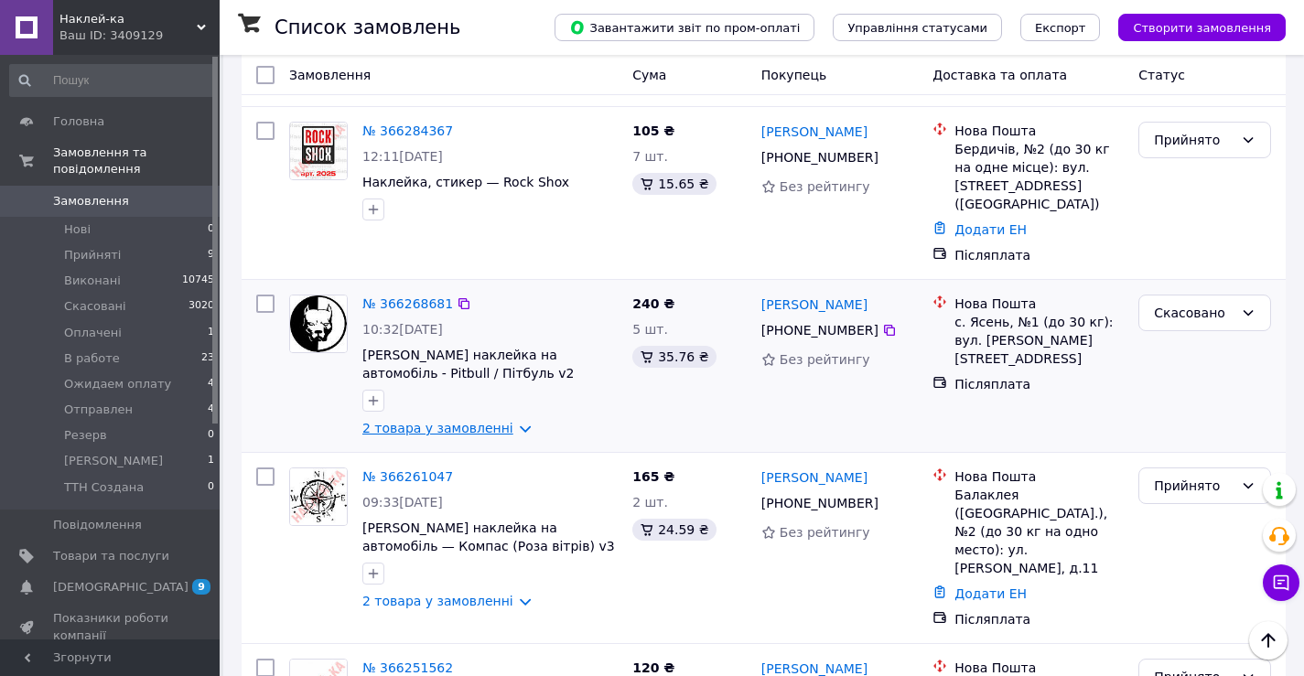
click at [405, 421] on link "2 товара у замовленні" at bounding box center [437, 428] width 151 height 15
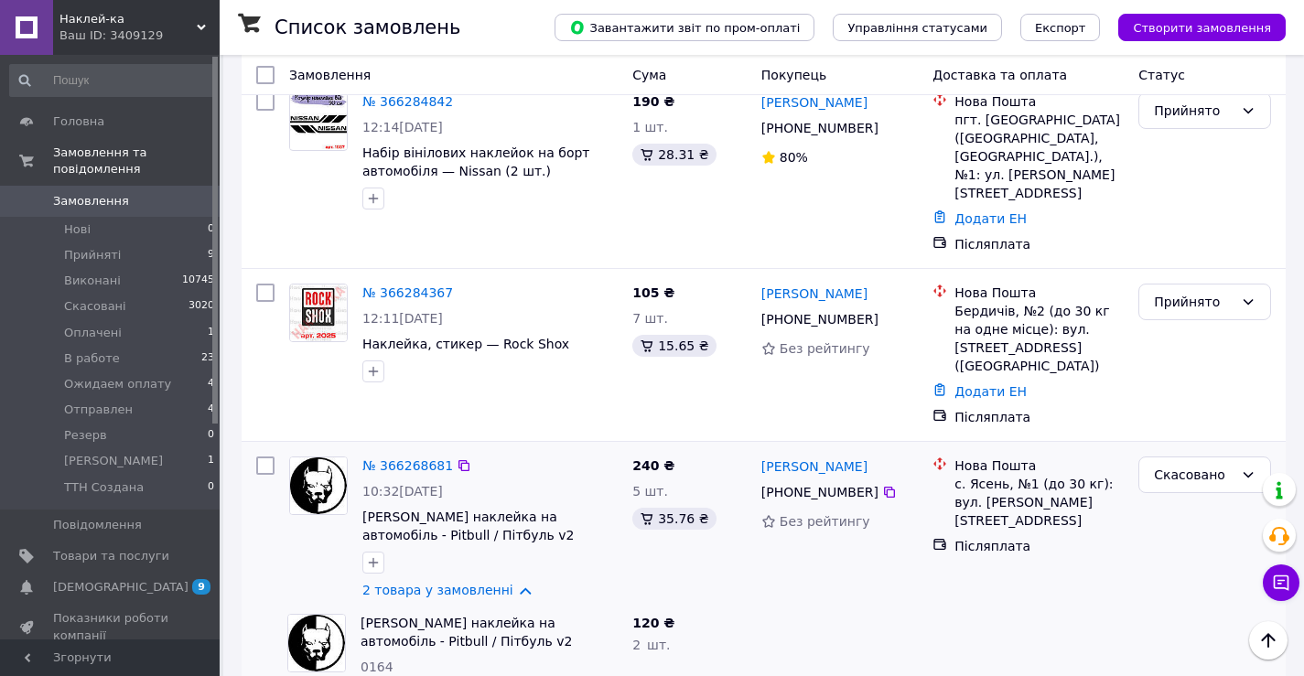
scroll to position [732, 0]
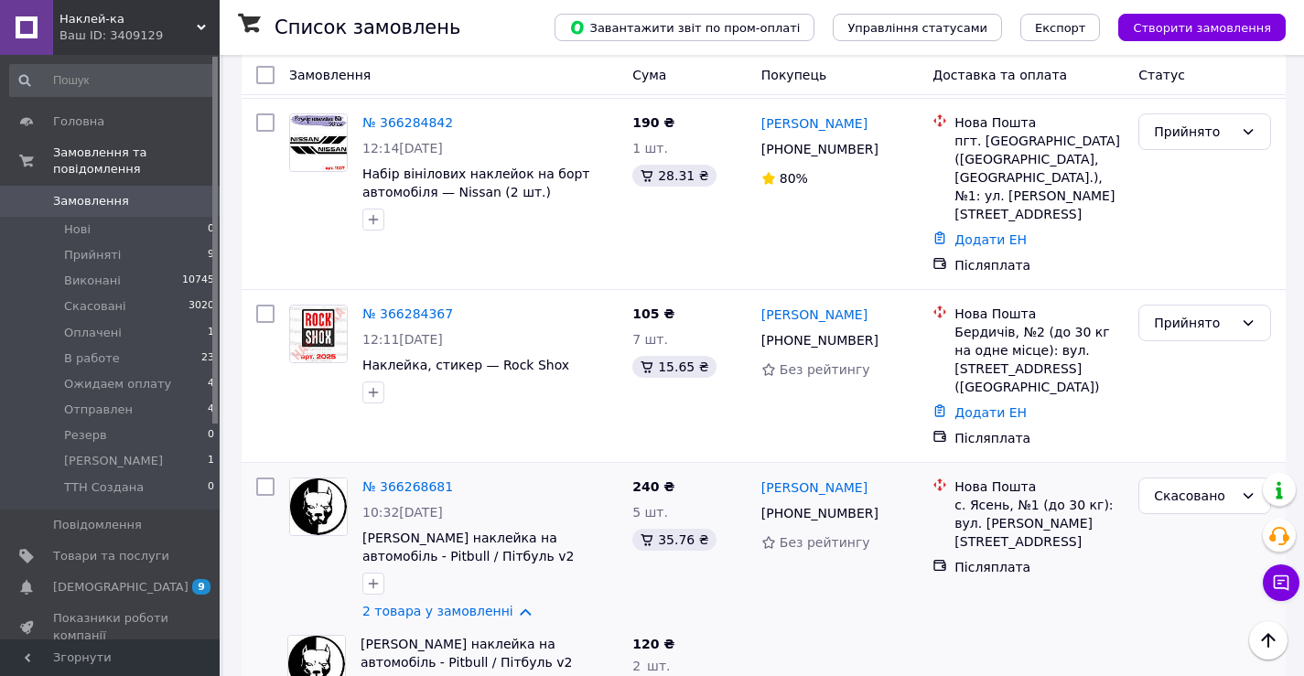
click at [382, 479] on link "№ 366268681" at bounding box center [407, 486] width 91 height 15
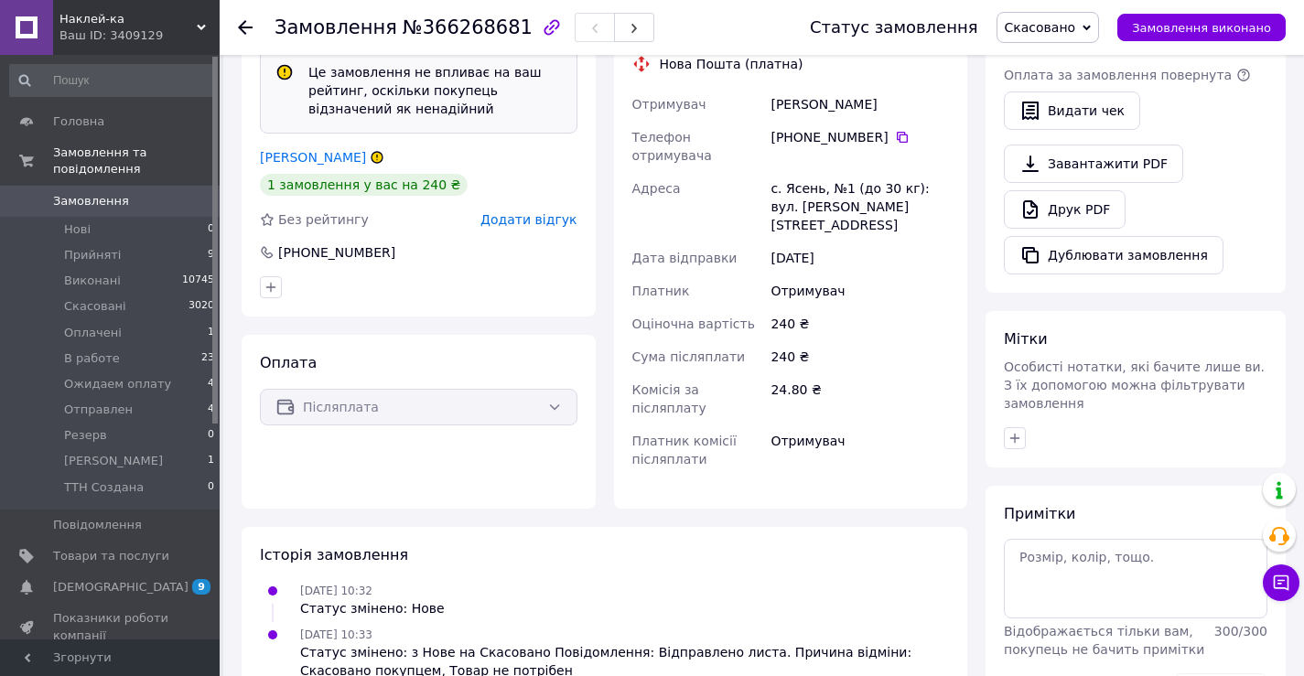
scroll to position [674, 0]
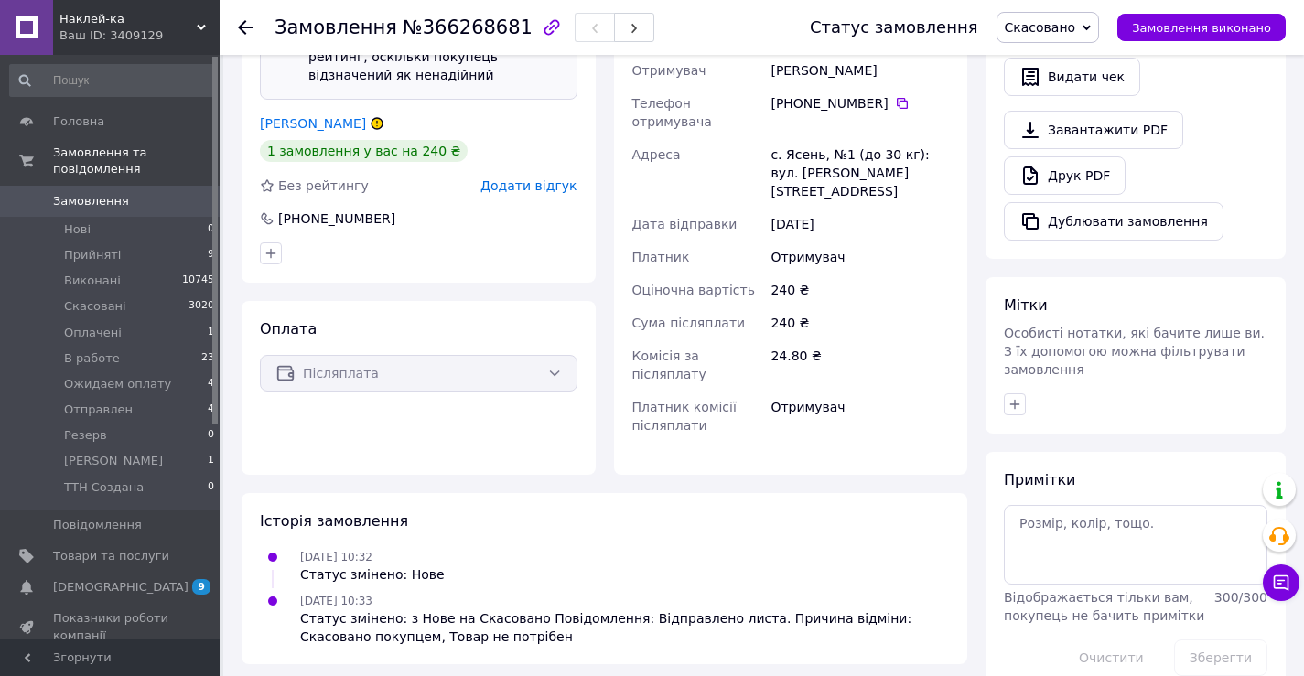
click at [235, 33] on div "Замовлення №366268681 Статус замовлення Скасовано Прийнято Виконано Оплачено В …" at bounding box center [762, 27] width 1084 height 55
click at [306, 116] on link "[PERSON_NAME]" at bounding box center [313, 123] width 106 height 15
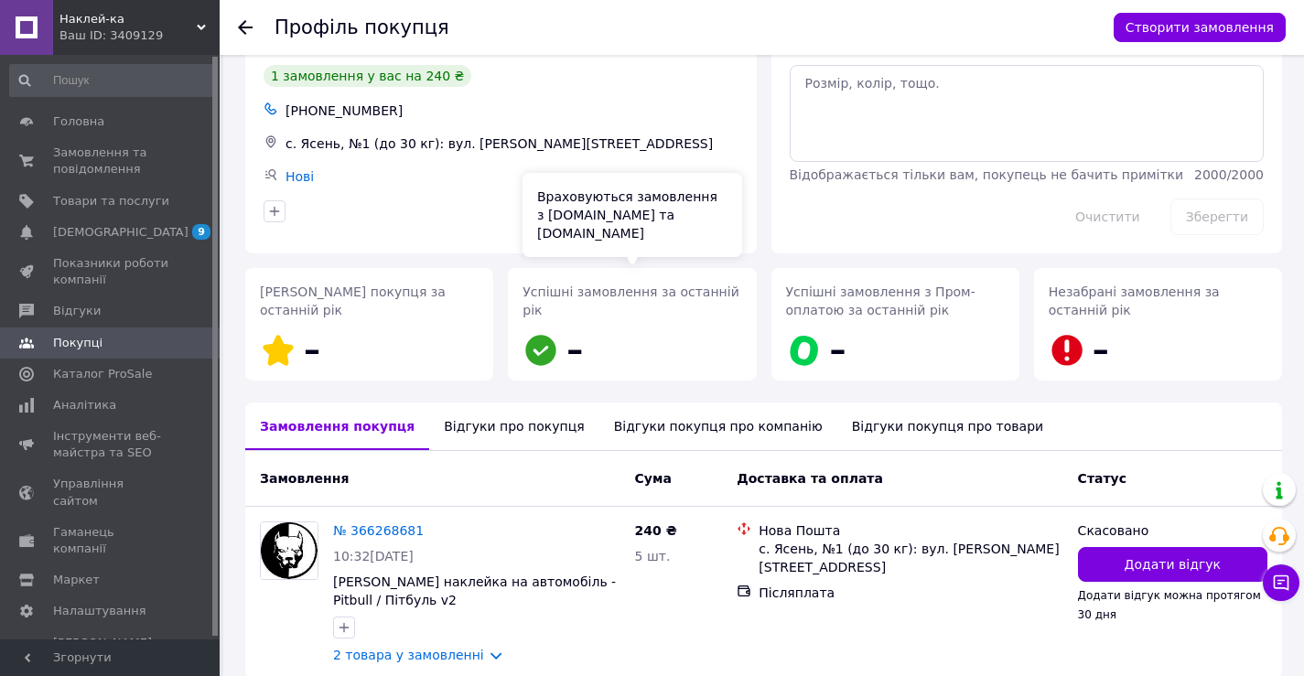
scroll to position [150, 0]
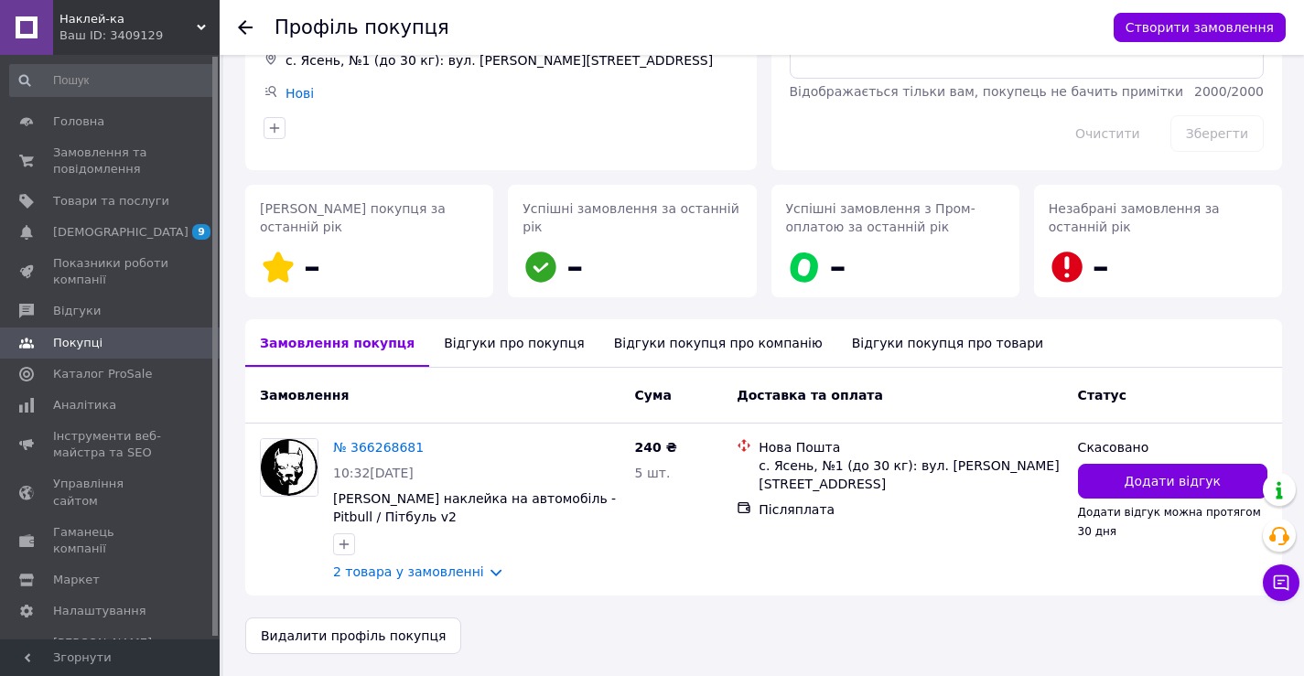
click at [525, 348] on div "Відгуки про покупця" at bounding box center [513, 343] width 169 height 48
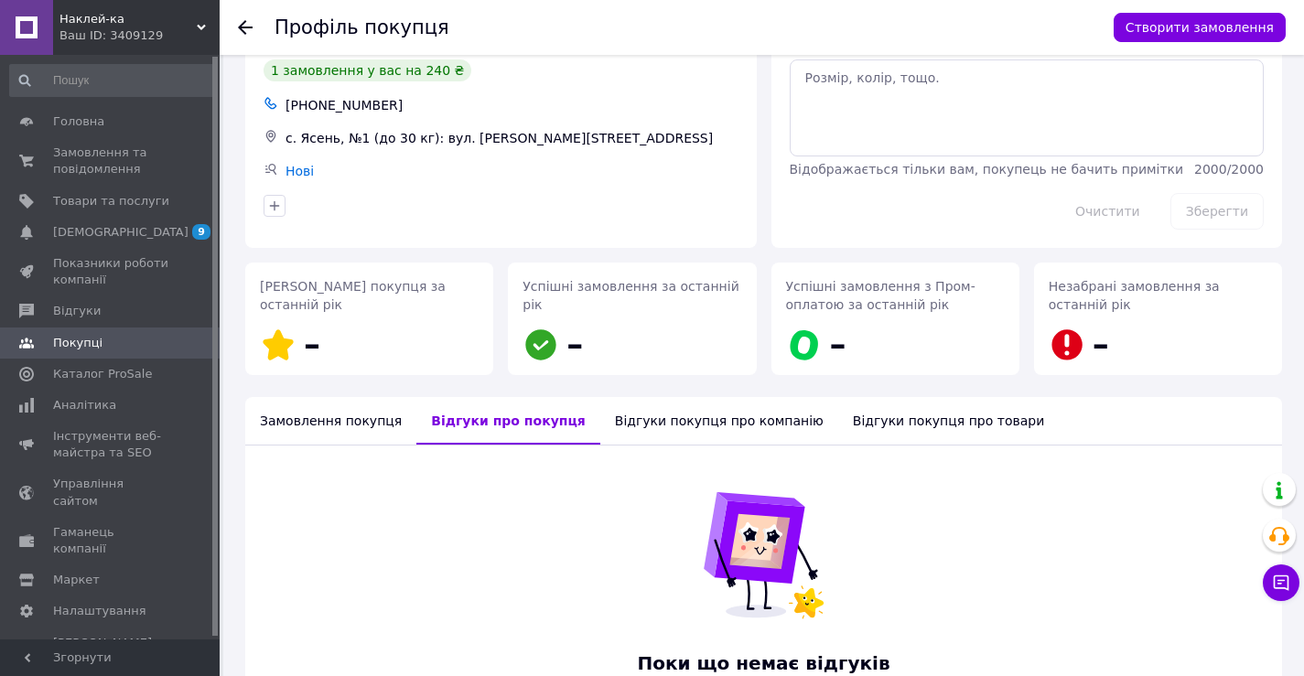
scroll to position [0, 0]
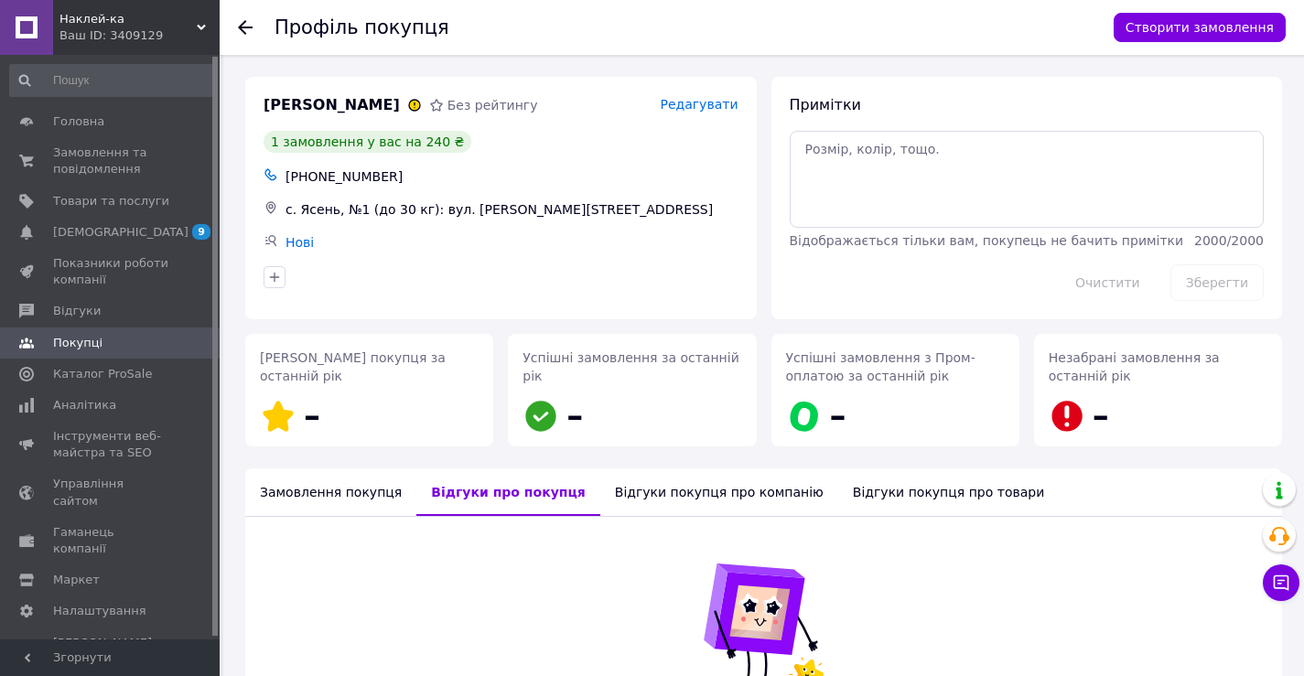
click at [252, 25] on icon at bounding box center [245, 27] width 15 height 15
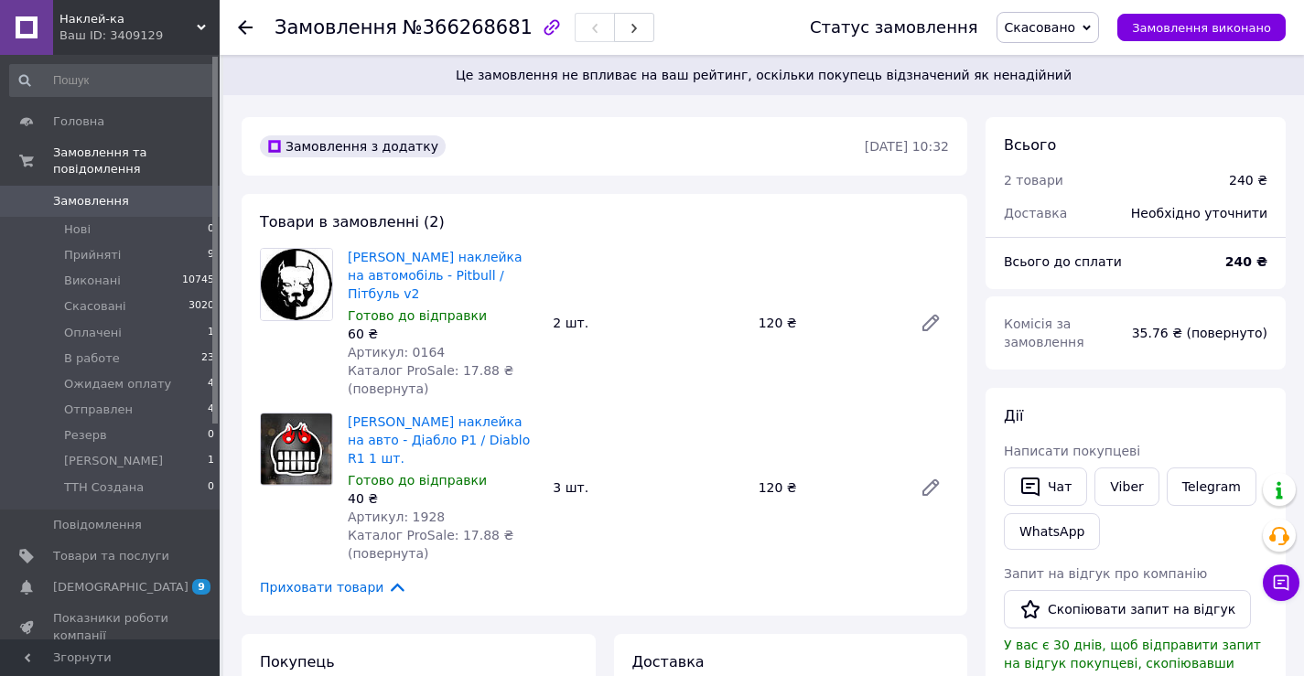
click at [248, 27] on use at bounding box center [245, 27] width 15 height 15
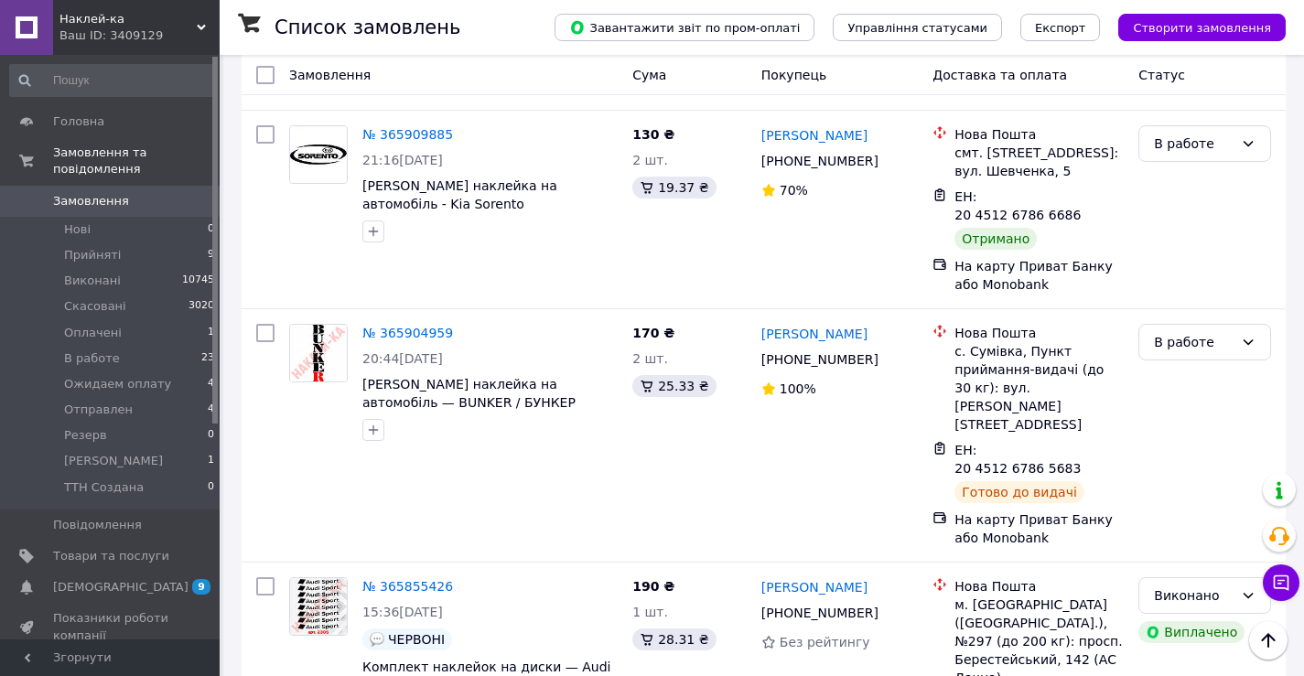
scroll to position [5033, 0]
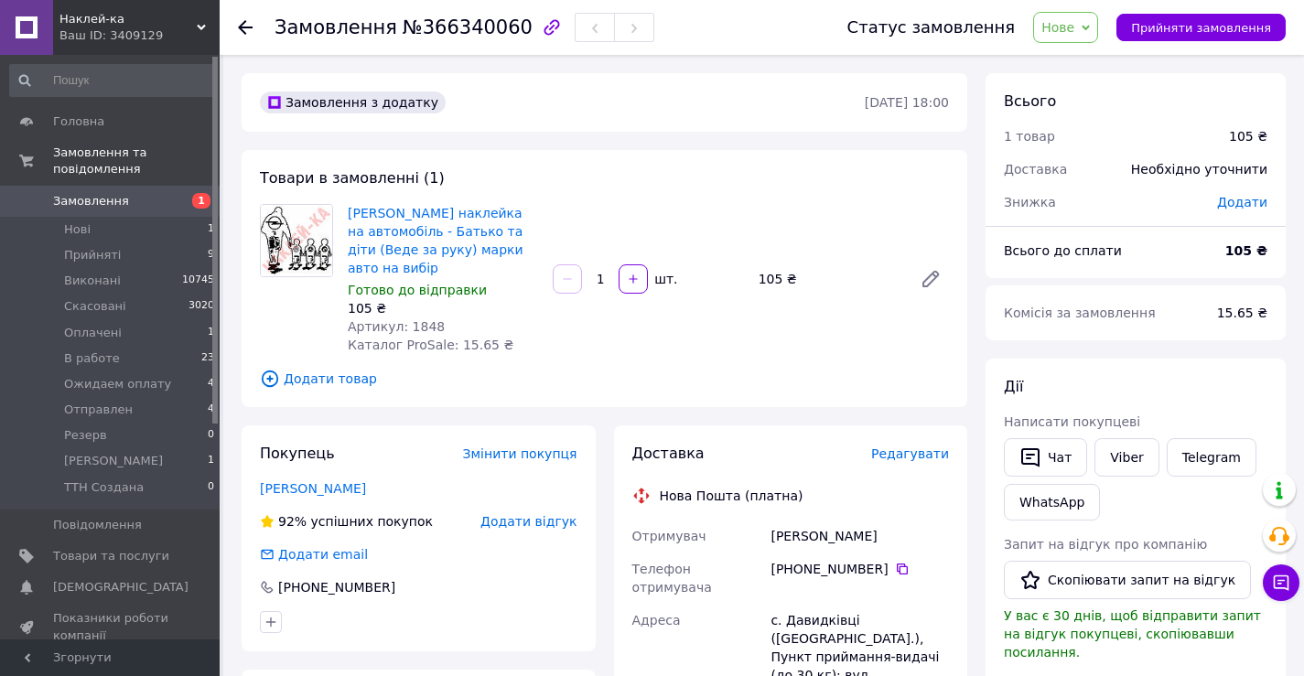
click at [1090, 30] on icon at bounding box center [1086, 28] width 8 height 8
click at [1081, 66] on li "Прийнято" at bounding box center [1096, 63] width 125 height 27
